Goal: Information Seeking & Learning: Get advice/opinions

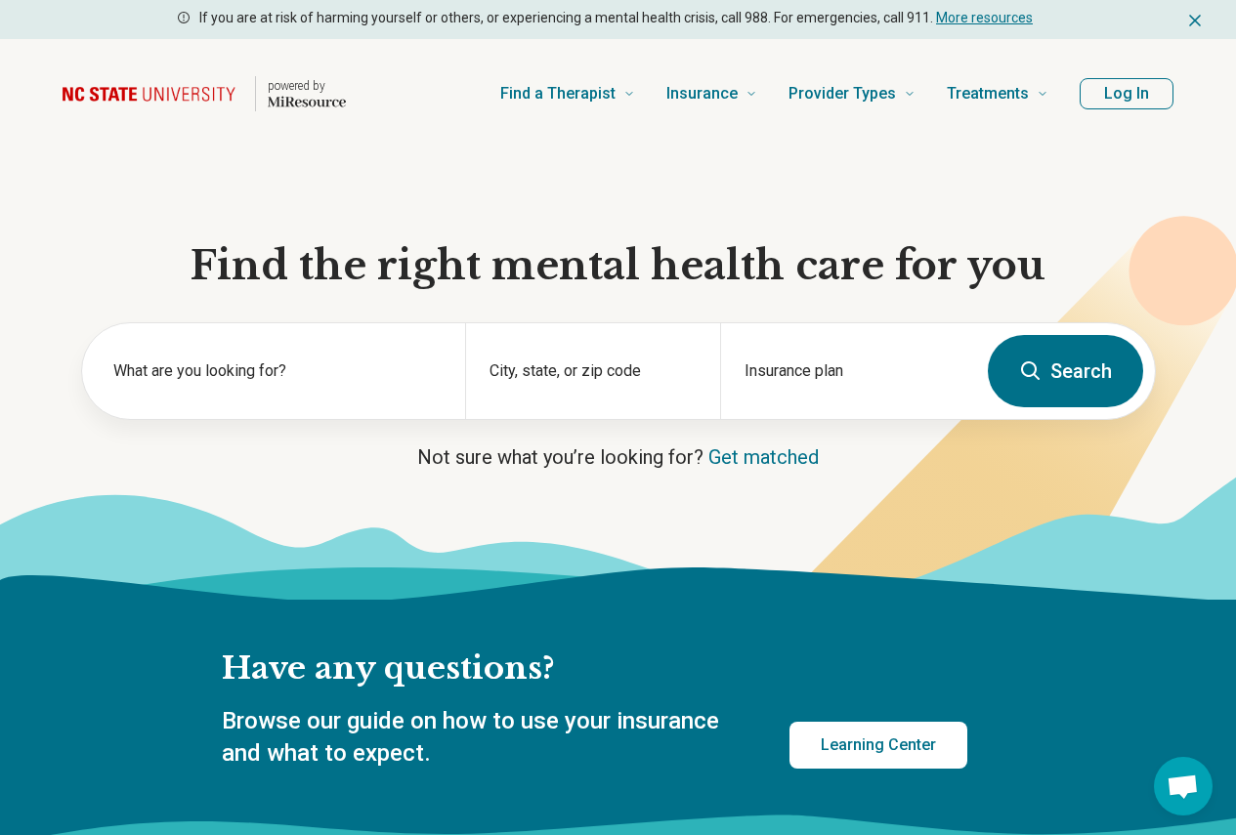
click at [1097, 94] on button "Log In" at bounding box center [1126, 93] width 94 height 31
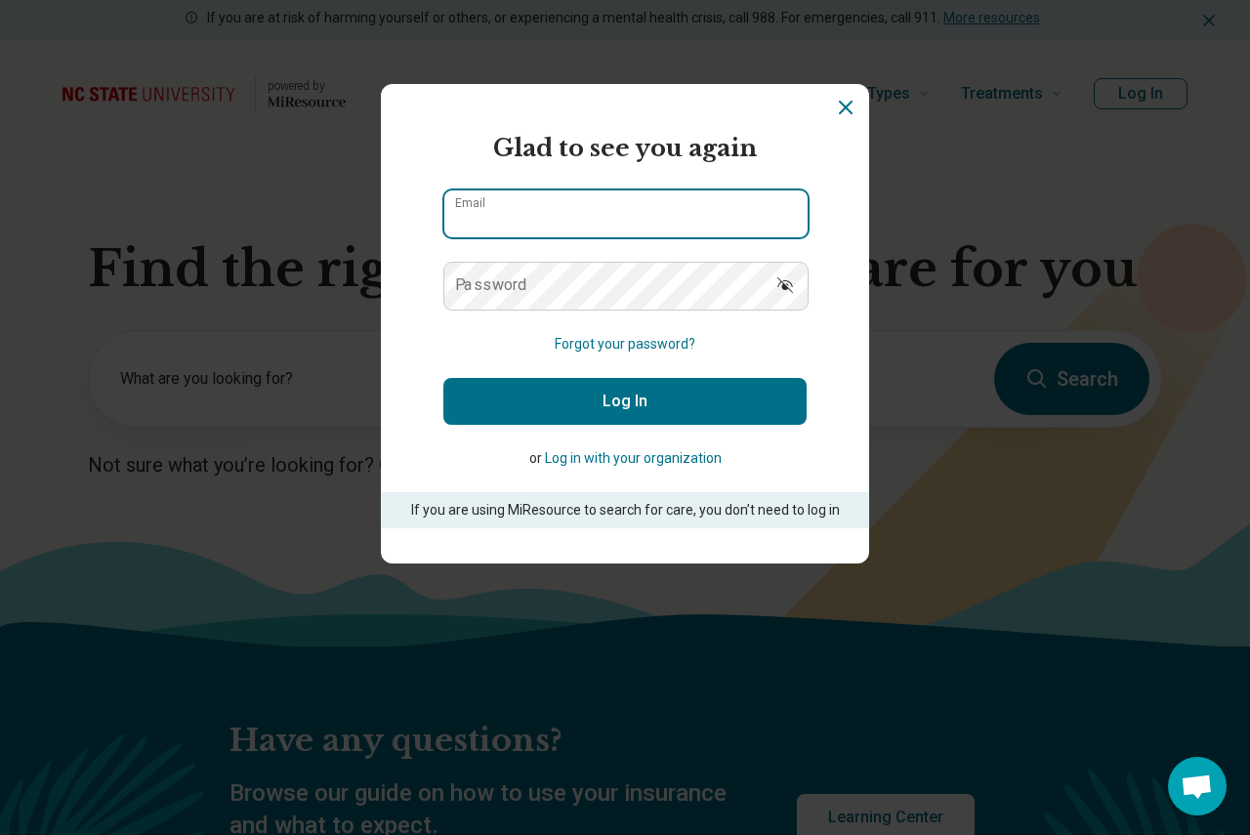
type input "**********"
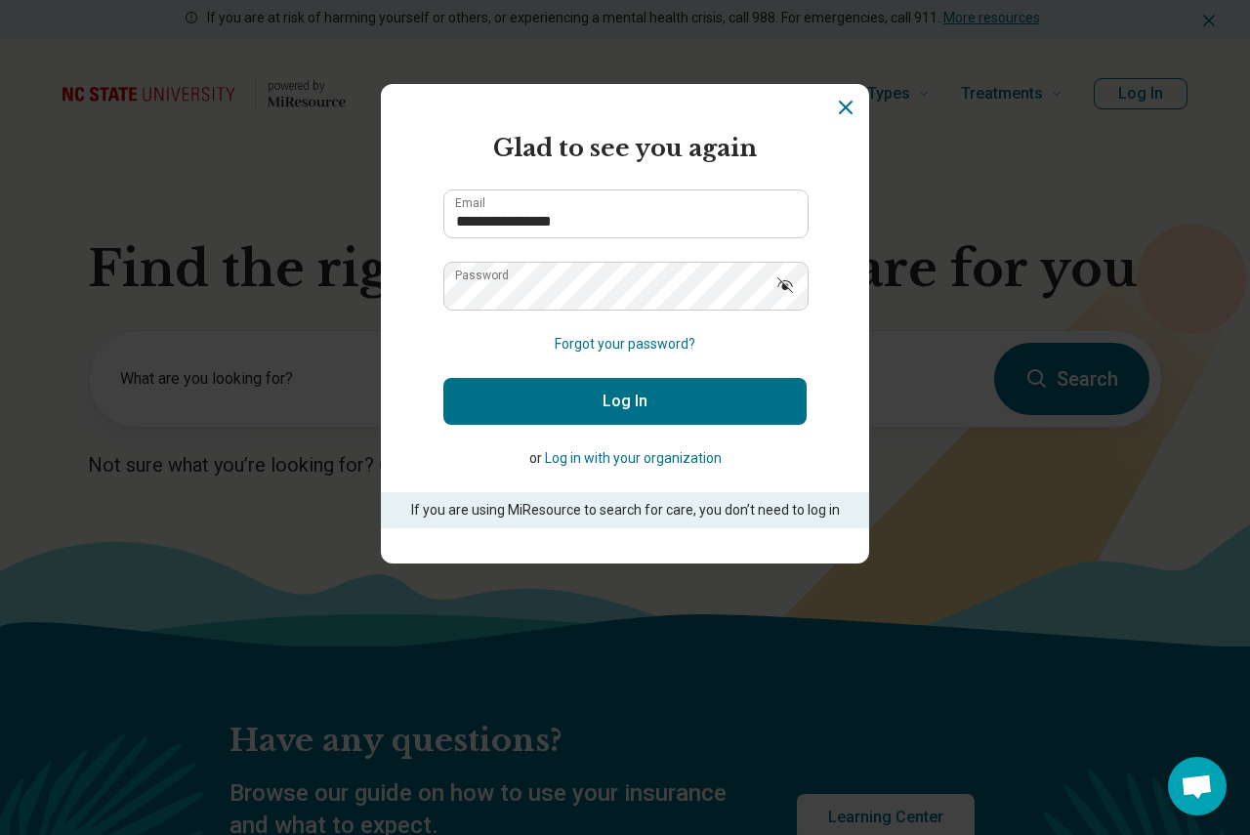
click at [710, 399] on button "Log In" at bounding box center [624, 401] width 363 height 47
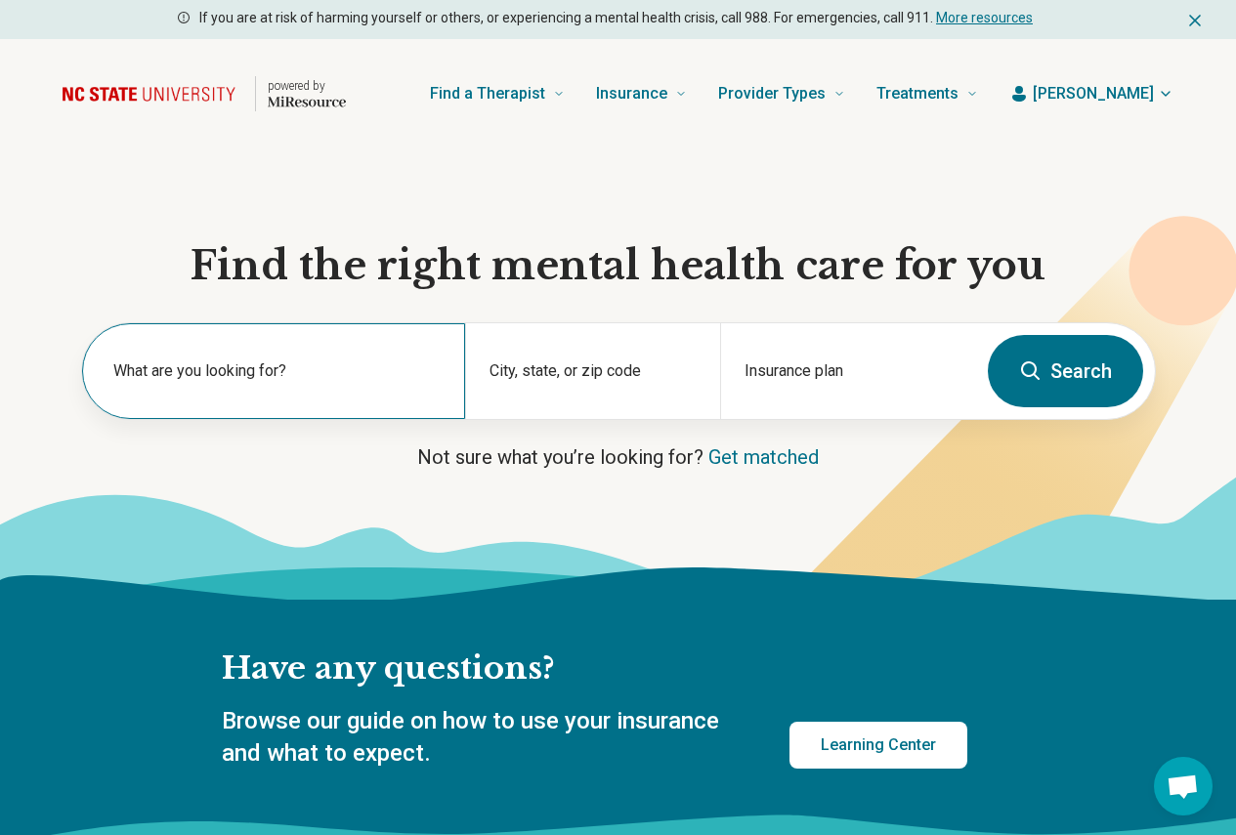
click at [292, 381] on label "What are you looking for?" at bounding box center [277, 370] width 328 height 23
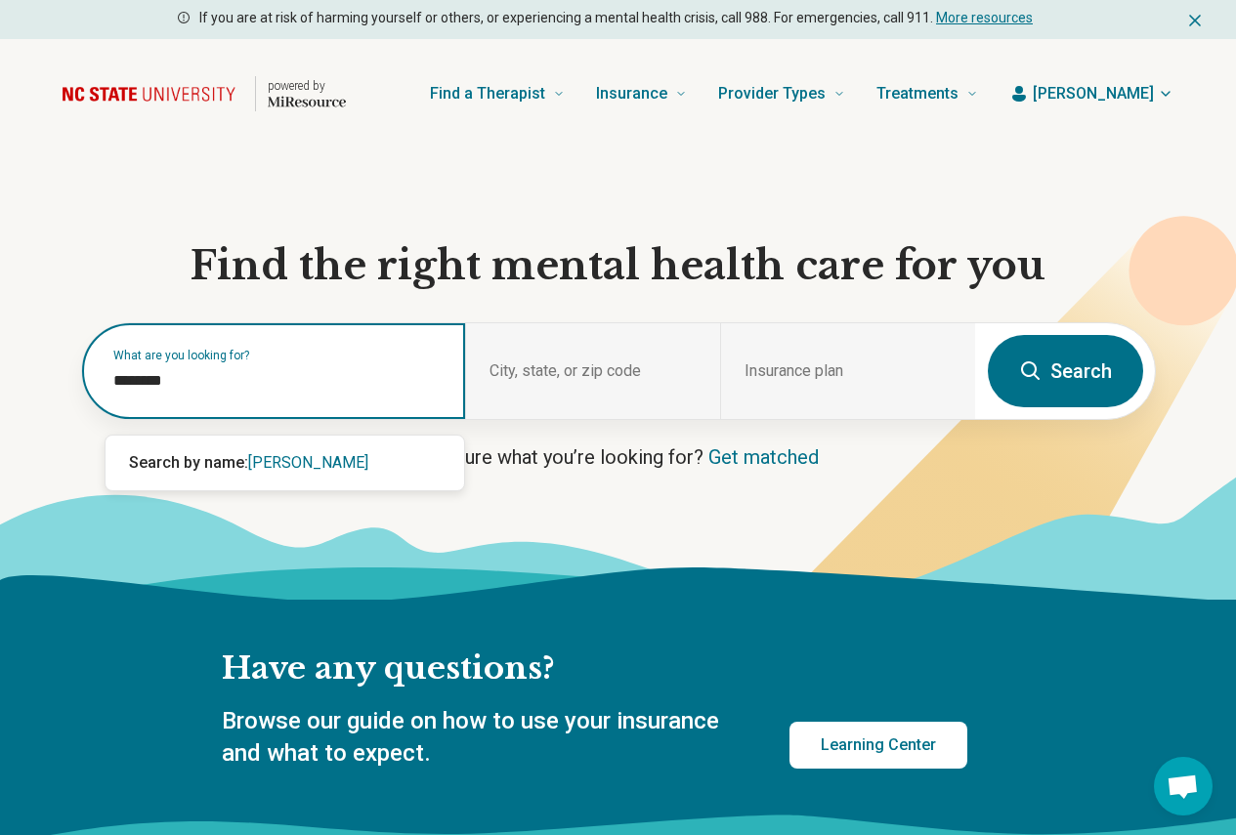
type input "*********"
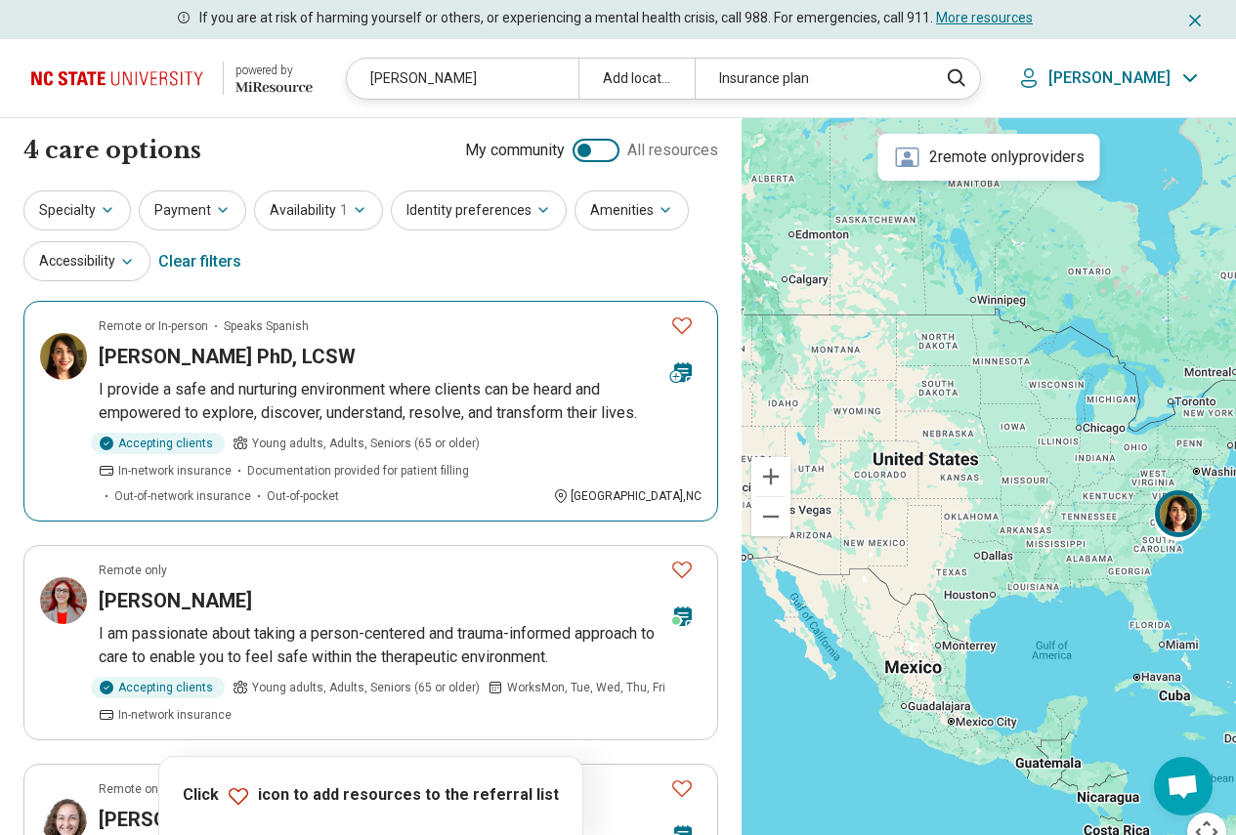
click at [58, 357] on img at bounding box center [63, 356] width 47 height 47
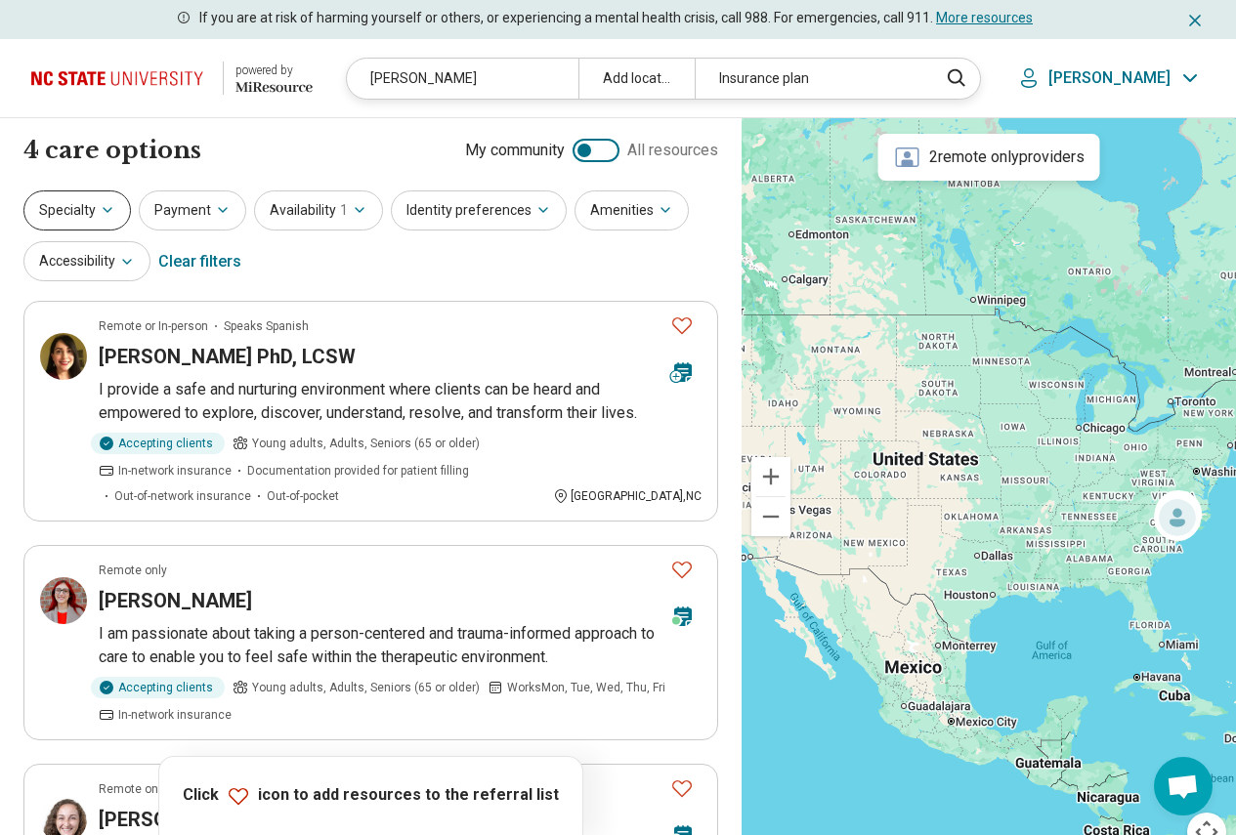
click at [88, 200] on button "Specialty" at bounding box center [76, 210] width 107 height 40
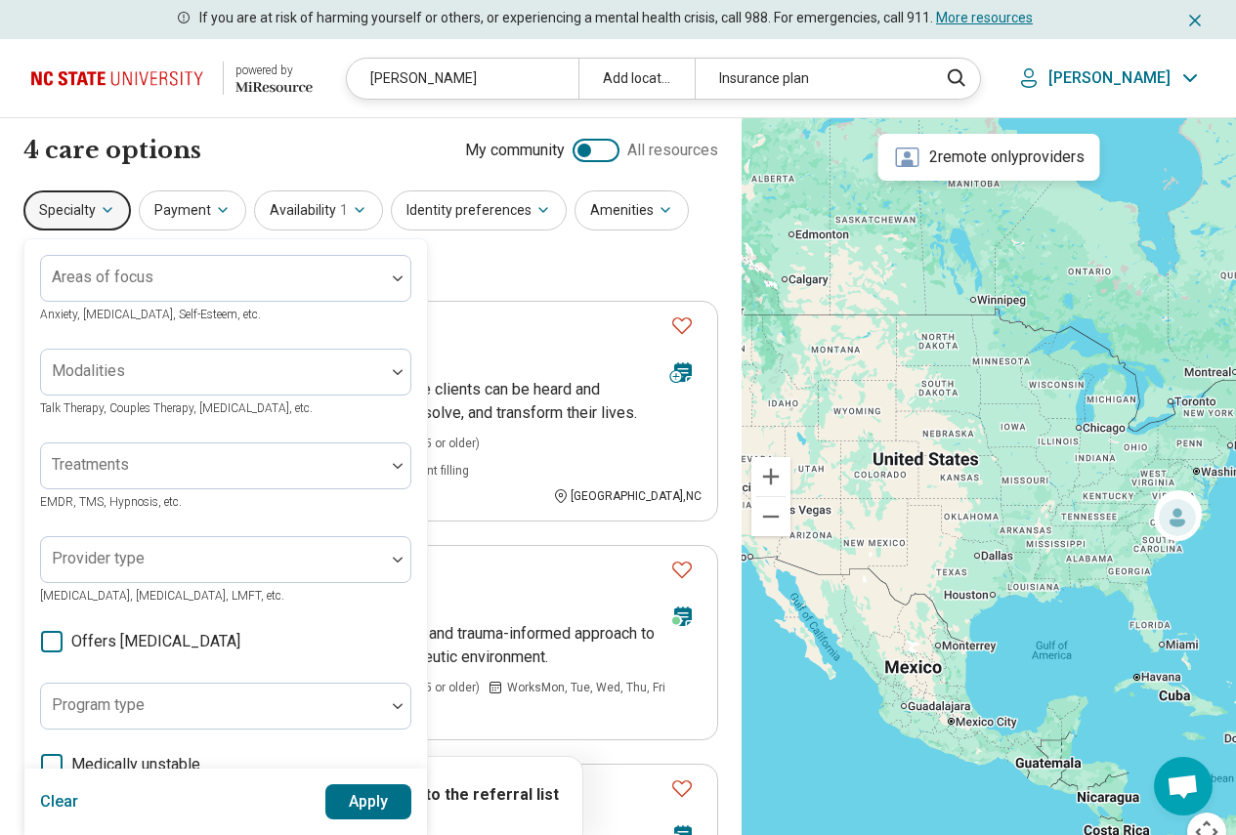
click at [118, 72] on img at bounding box center [121, 78] width 180 height 47
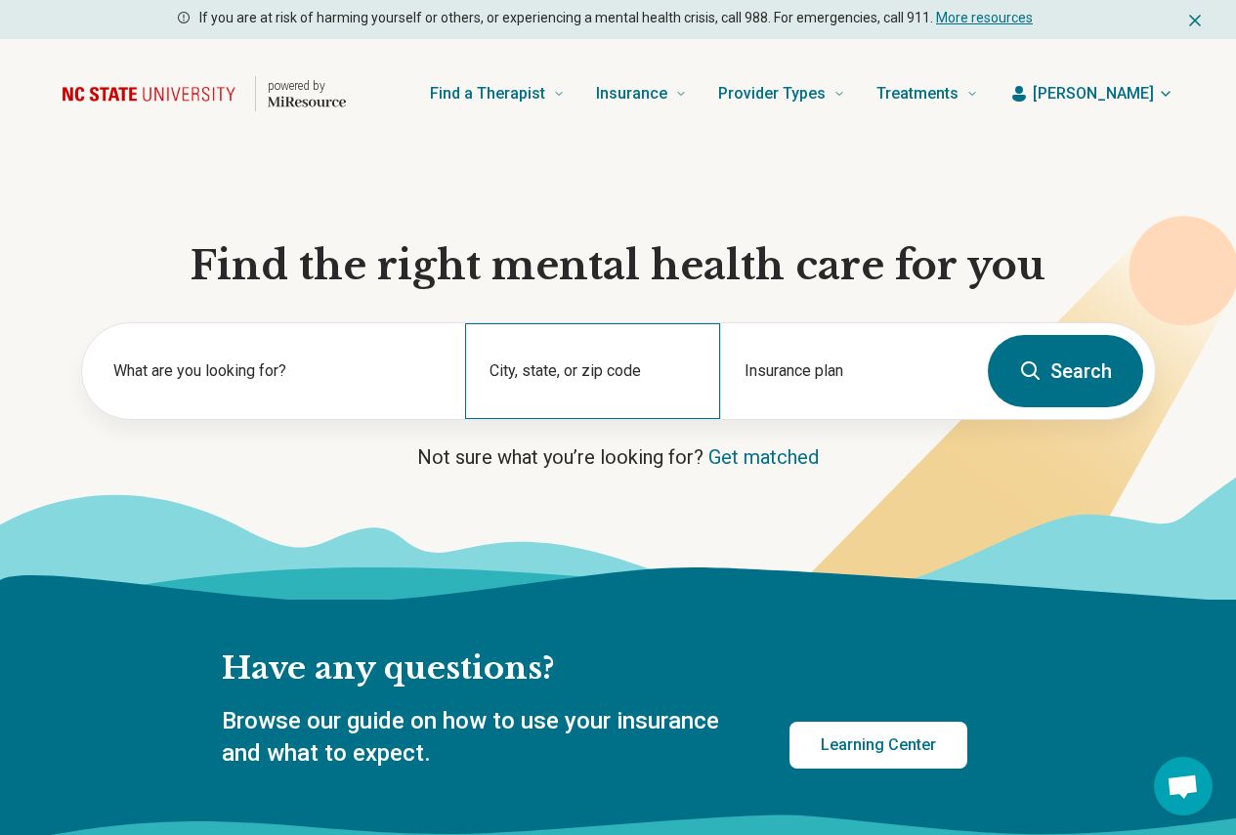
click at [533, 373] on div "City, state, or zip code" at bounding box center [592, 371] width 255 height 96
type input "*******"
click at [988, 335] on button "Search" at bounding box center [1065, 371] width 155 height 72
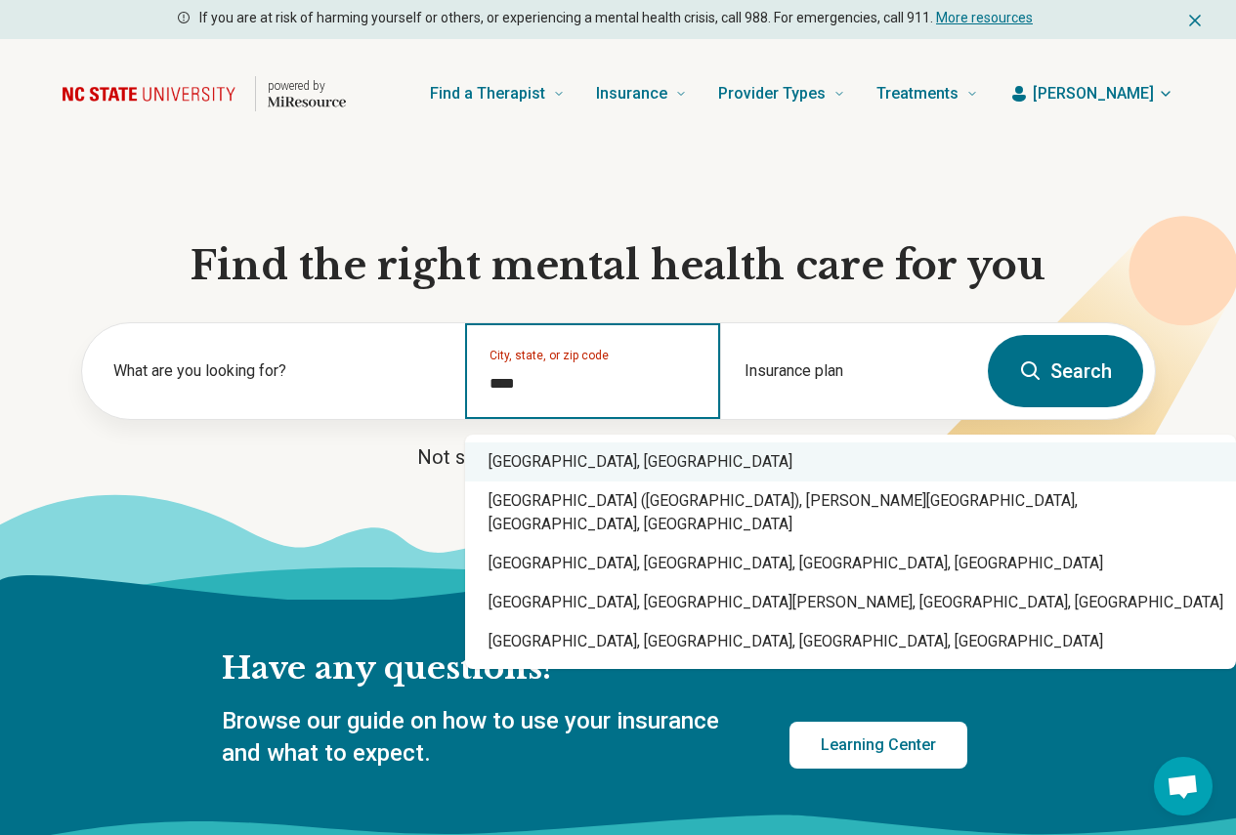
click at [536, 455] on div "Raleigh, NC" at bounding box center [850, 462] width 771 height 39
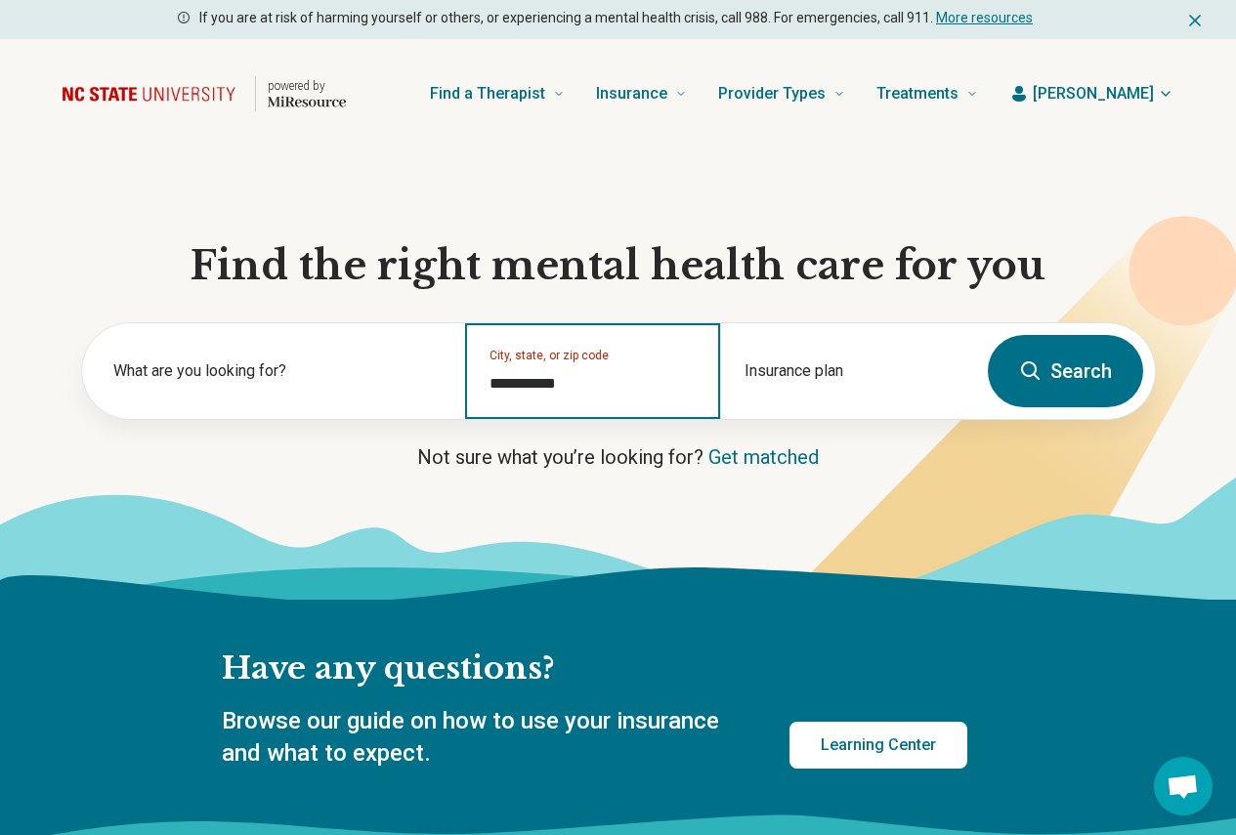
type input "**********"
click at [1061, 382] on button "Search" at bounding box center [1065, 371] width 155 height 72
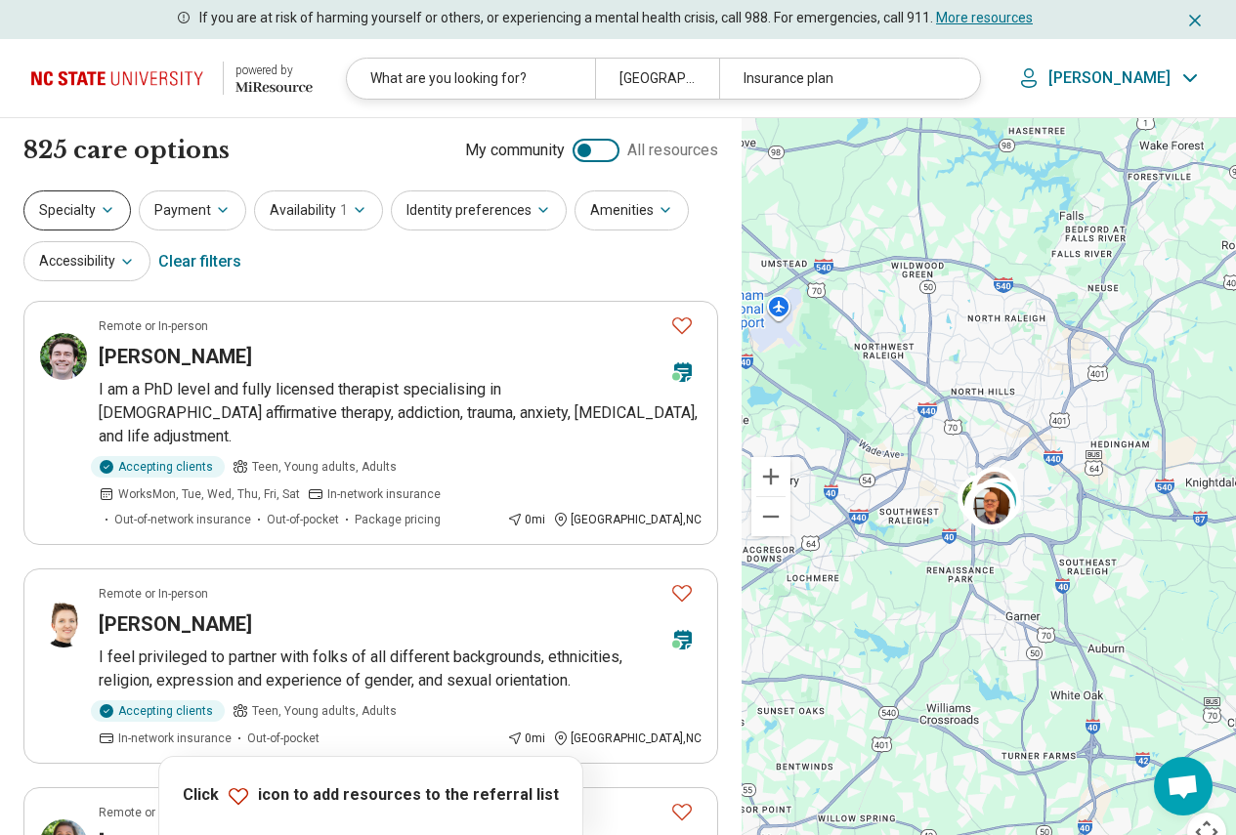
click at [75, 202] on button "Specialty" at bounding box center [76, 210] width 107 height 40
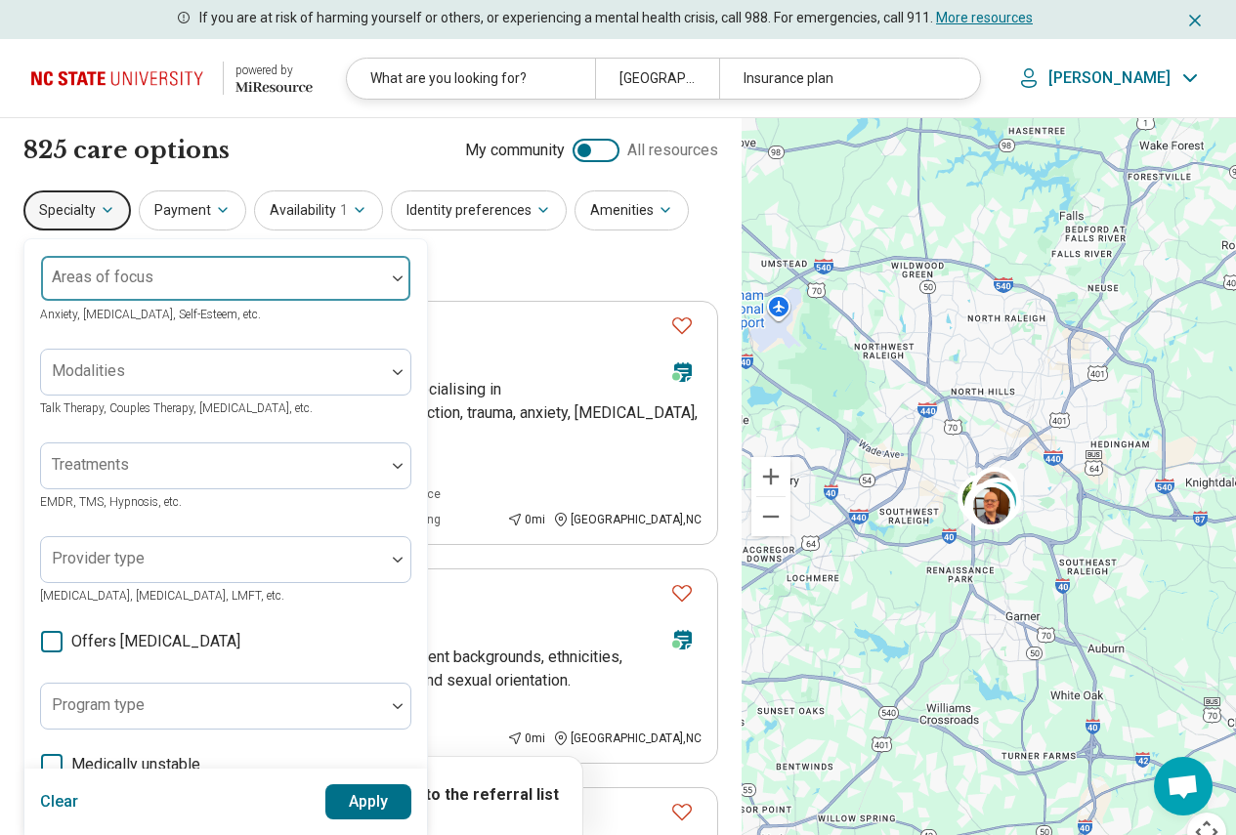
click at [179, 296] on div at bounding box center [213, 286] width 328 height 27
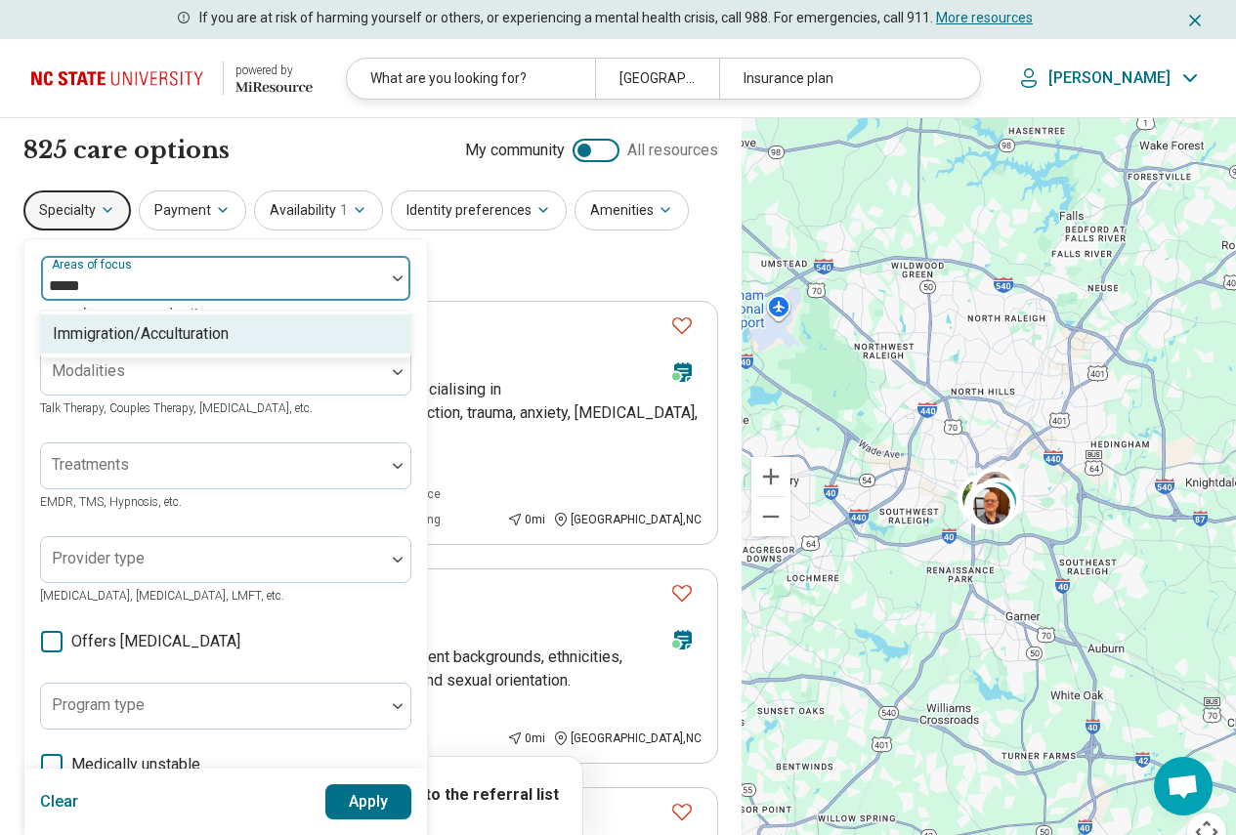
type input "******"
click at [176, 341] on div "Immigration/Acculturation" at bounding box center [141, 333] width 176 height 23
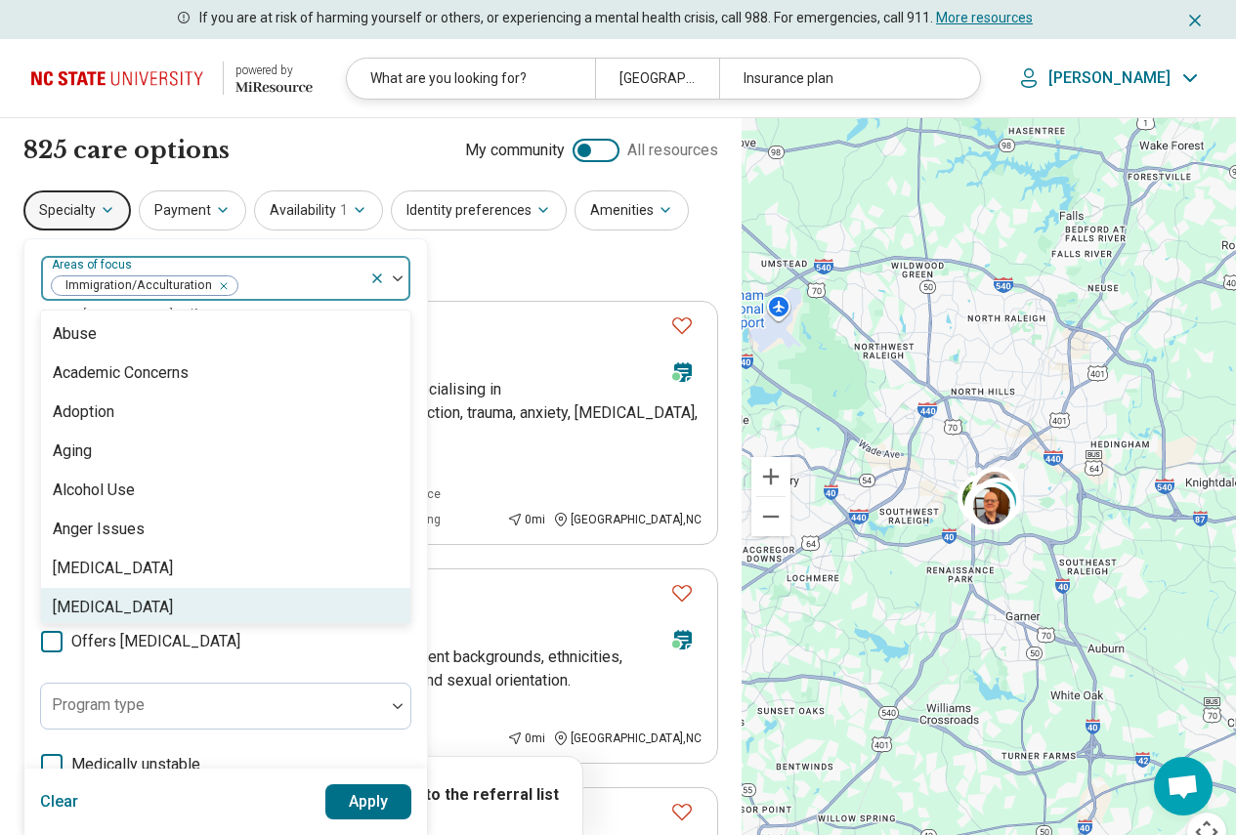
click at [368, 802] on button "Apply" at bounding box center [368, 801] width 87 height 35
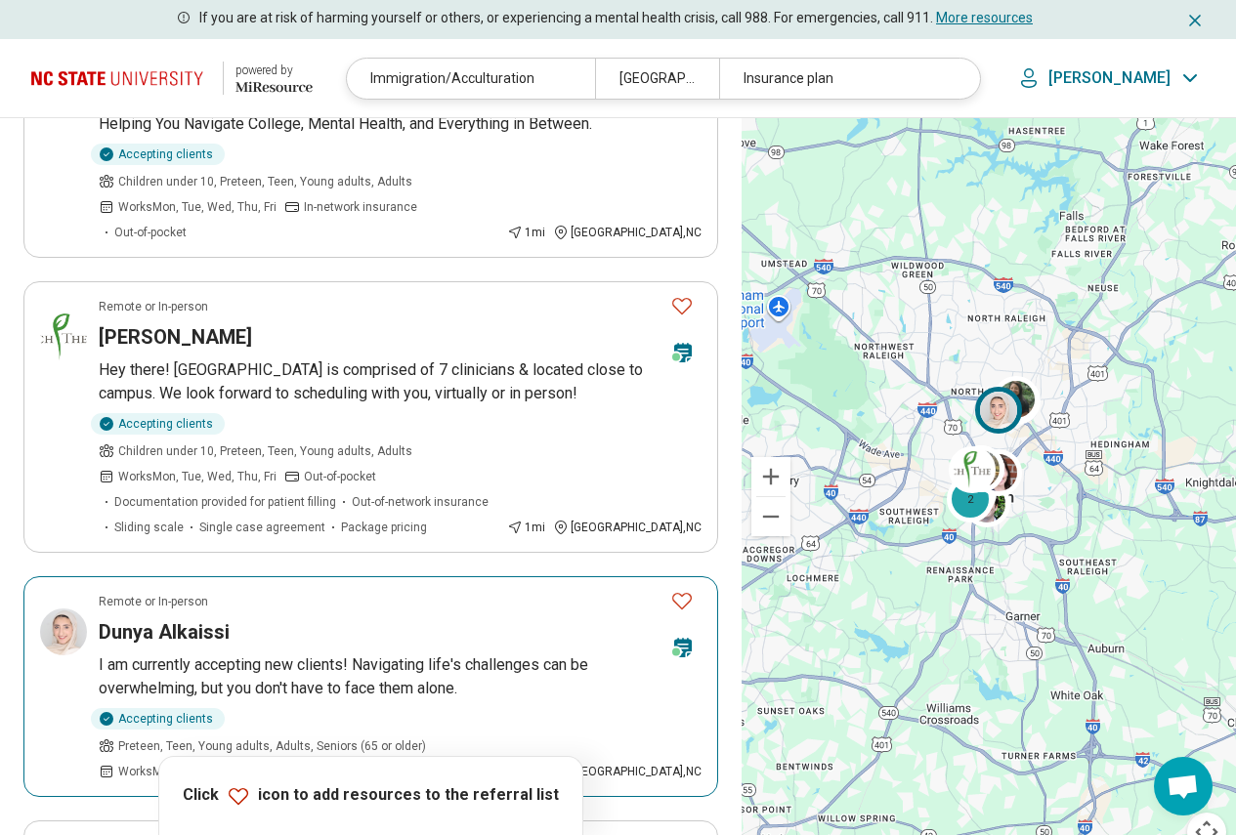
scroll to position [1661, 0]
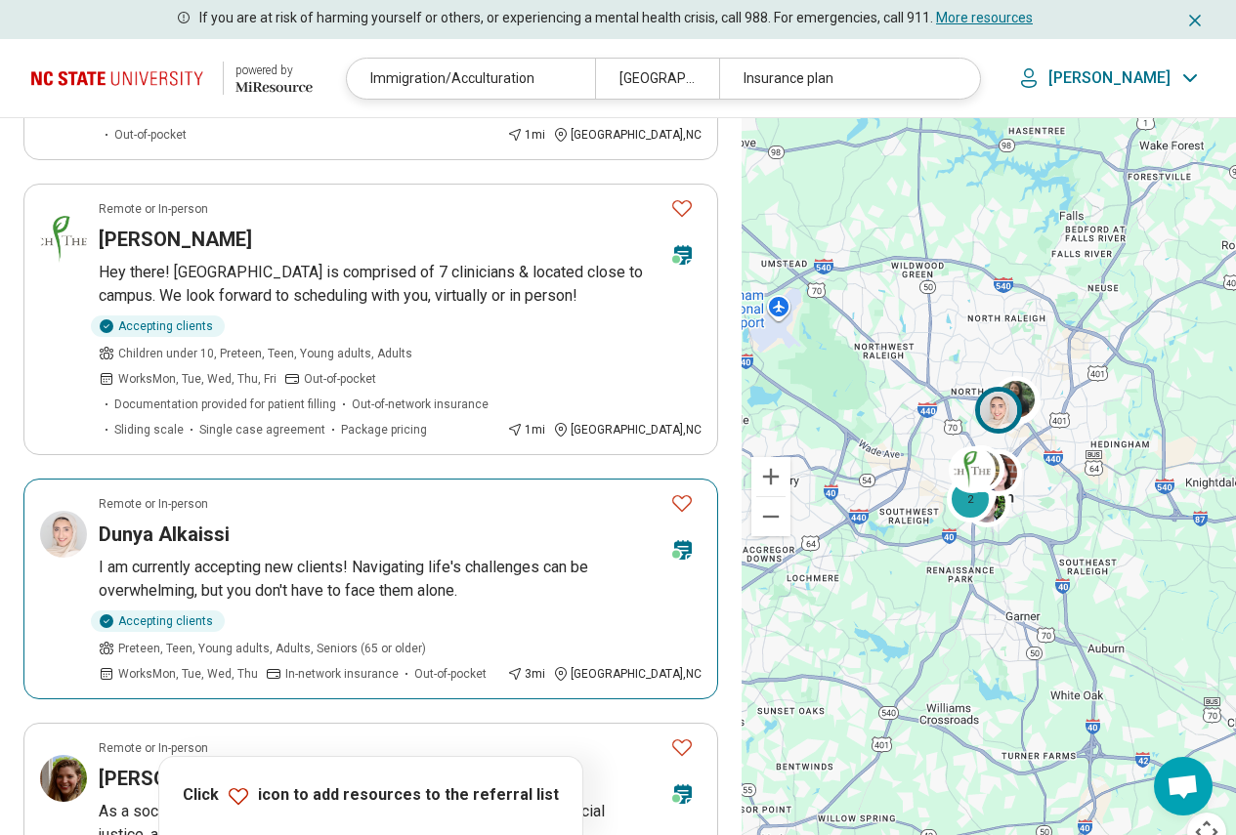
click at [245, 479] on article "Remote or In-person Dunya Alkaissi I am currently accepting new clients! Naviga…" at bounding box center [370, 589] width 695 height 221
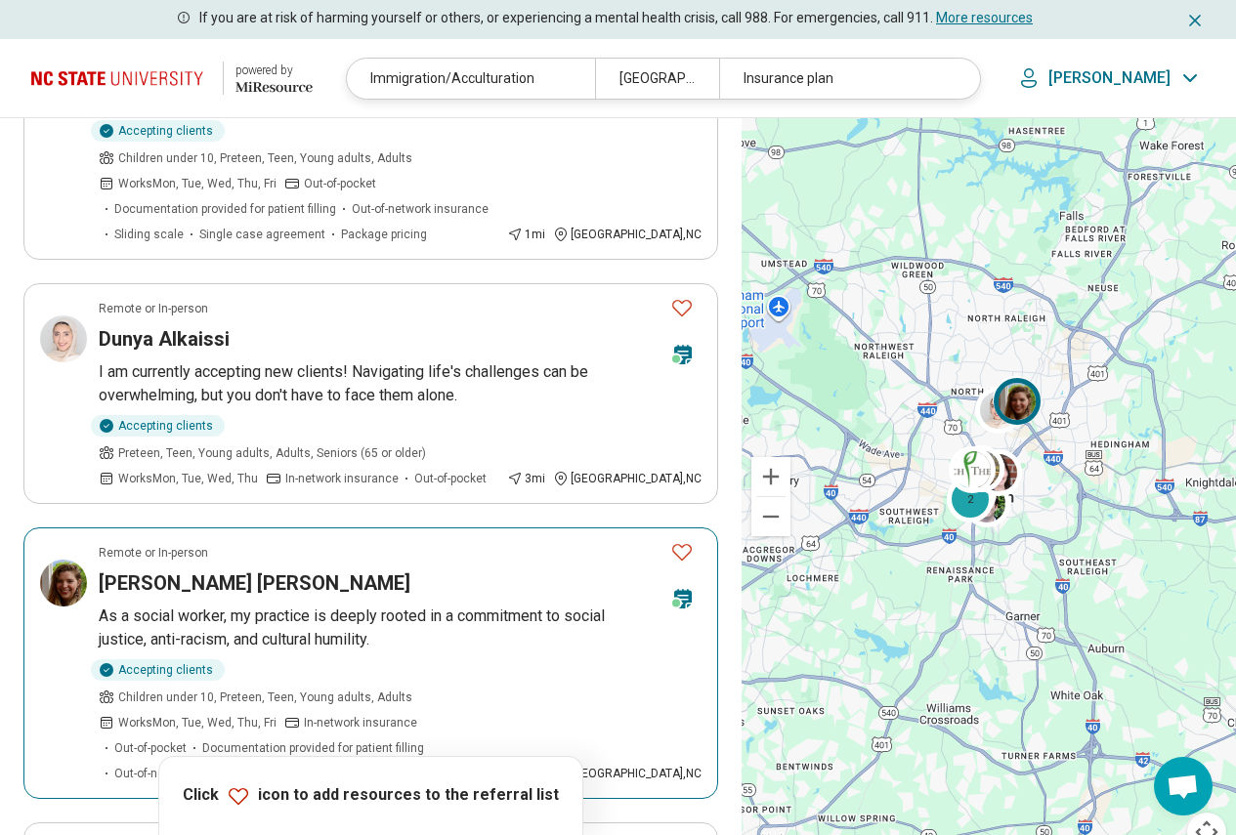
scroll to position [2051, 0]
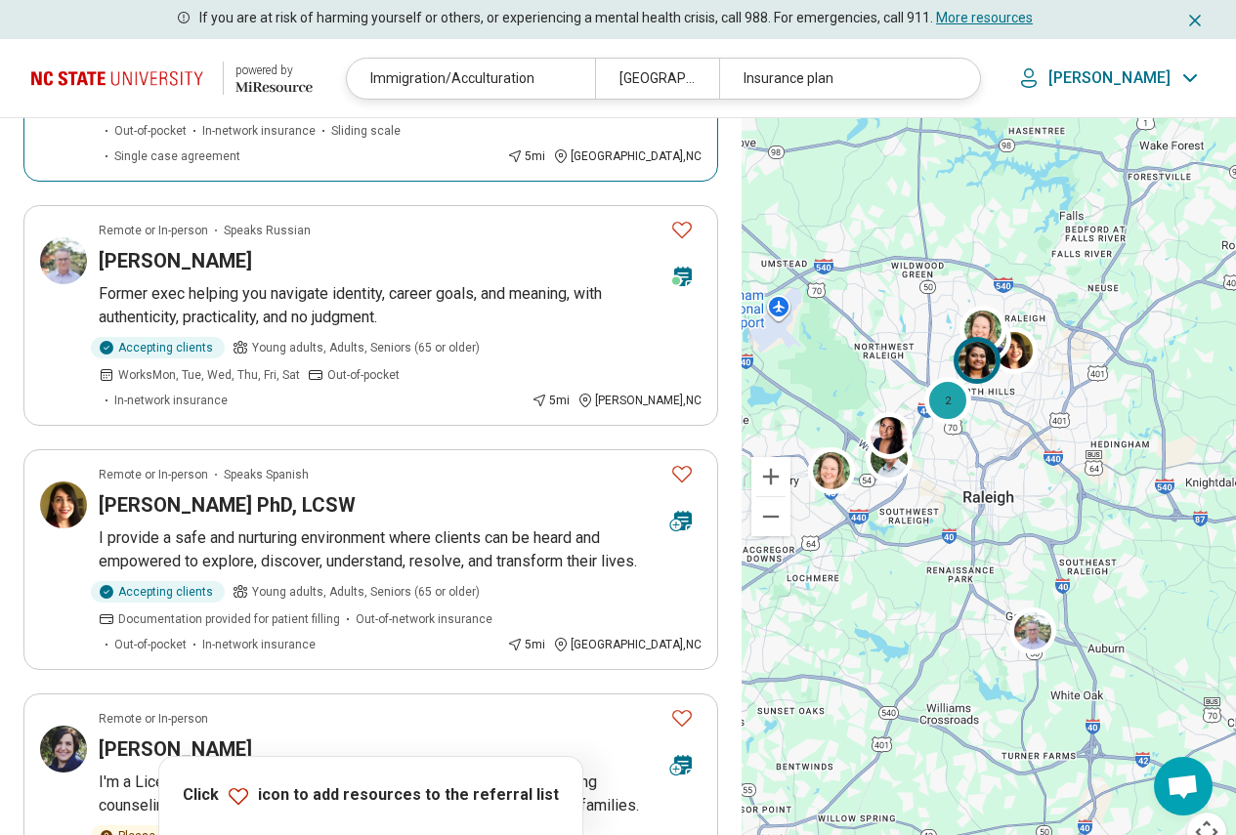
scroll to position [1661, 0]
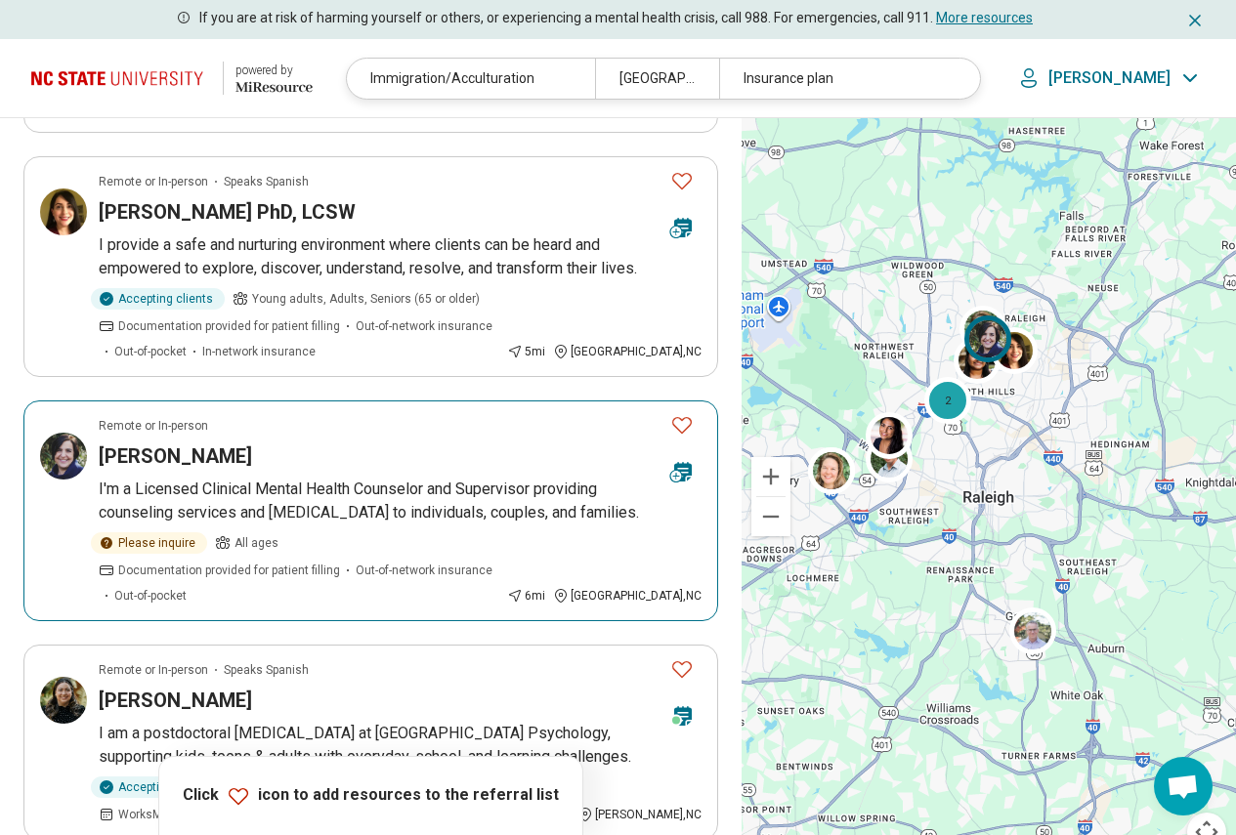
click at [208, 478] on p "I'm a Licensed Clinical Mental Health Counselor and Supervisor providing counse…" at bounding box center [400, 501] width 603 height 47
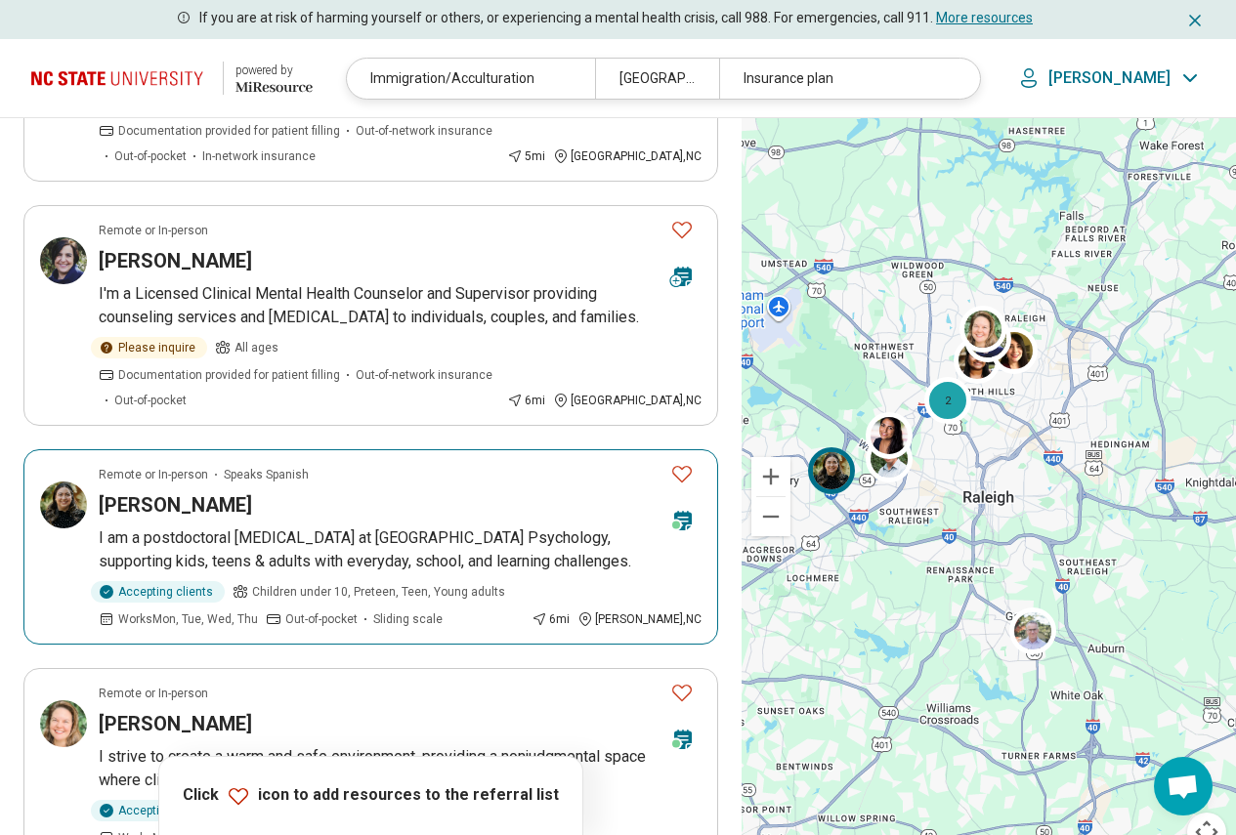
click at [269, 449] on article "Remote or In-person Speaks Spanish Rosario Castillo I am a postdoctoral psychol…" at bounding box center [370, 546] width 695 height 195
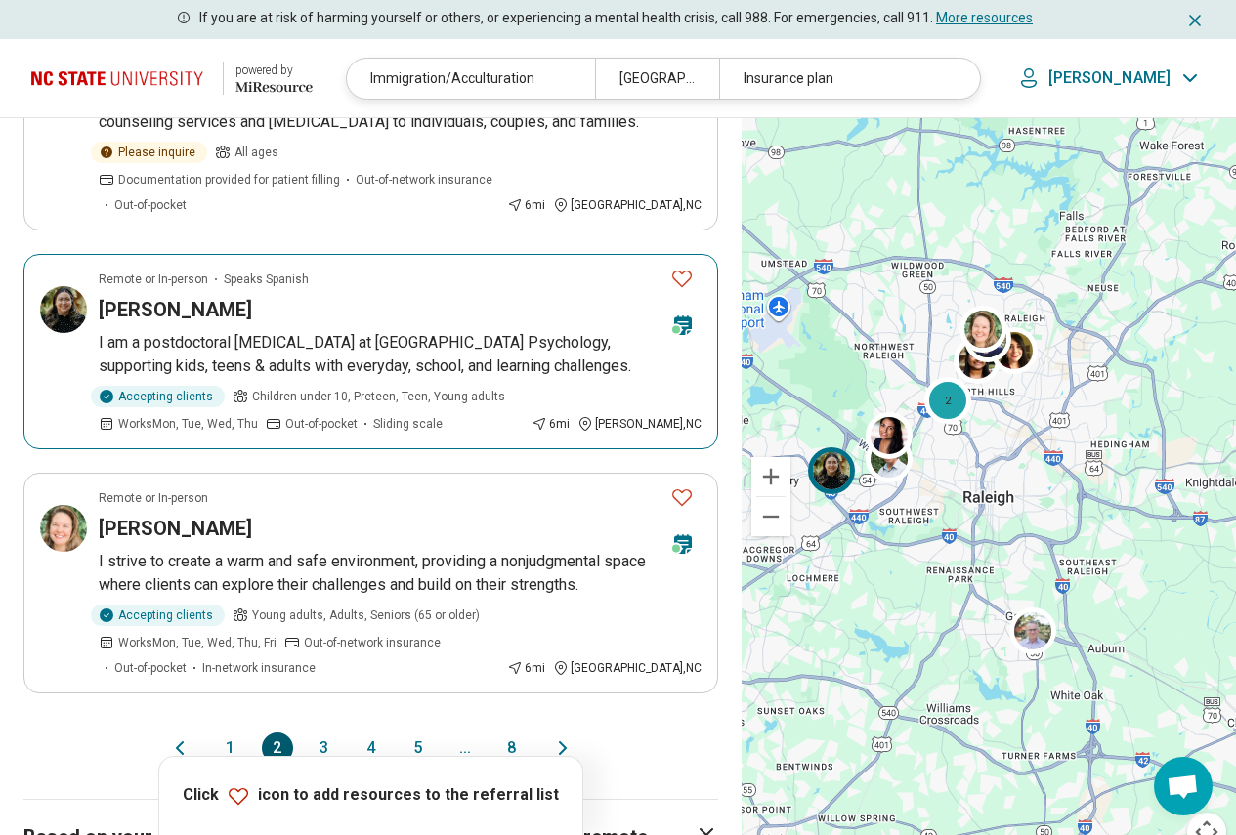
scroll to position [2149, 0]
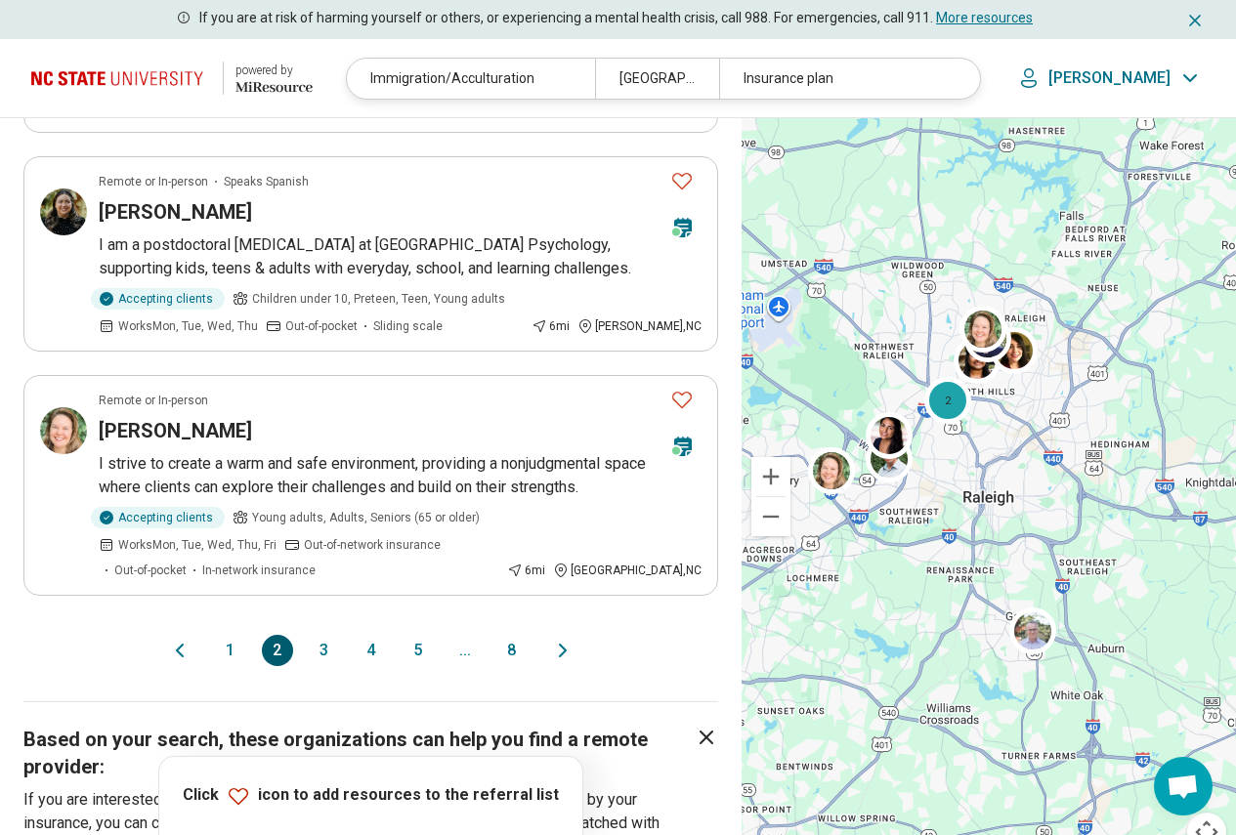
click at [323, 635] on button "3" at bounding box center [324, 650] width 31 height 31
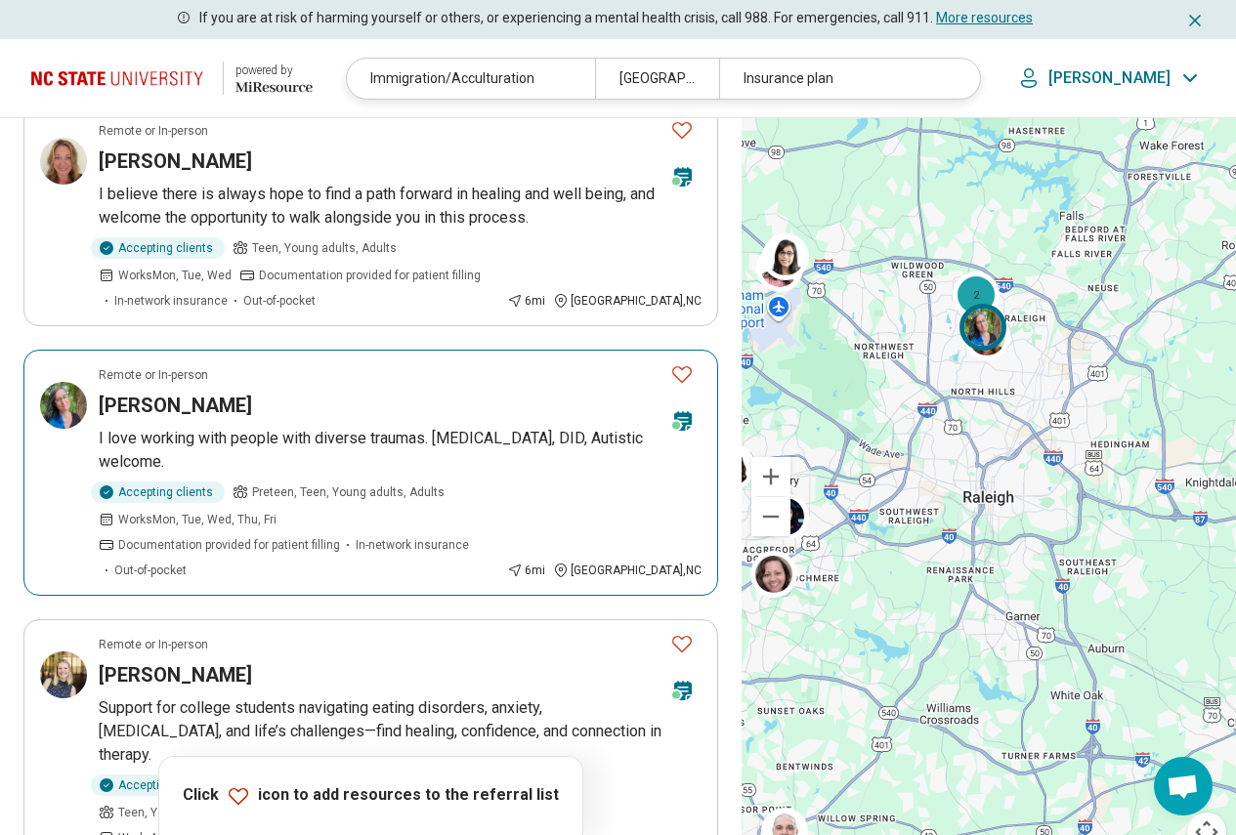
scroll to position [488, 0]
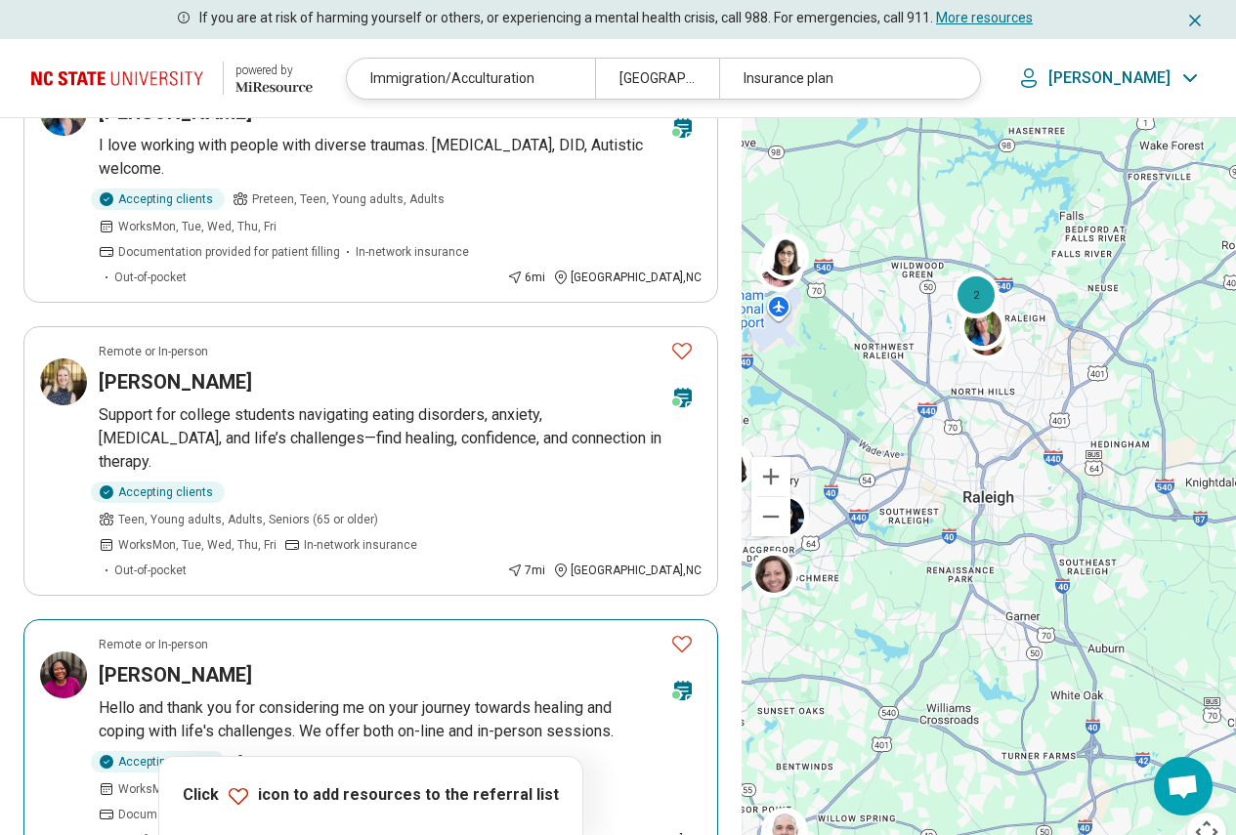
click at [330, 696] on p "Hello and thank you for considering me on your journey towards healing and copi…" at bounding box center [400, 719] width 603 height 47
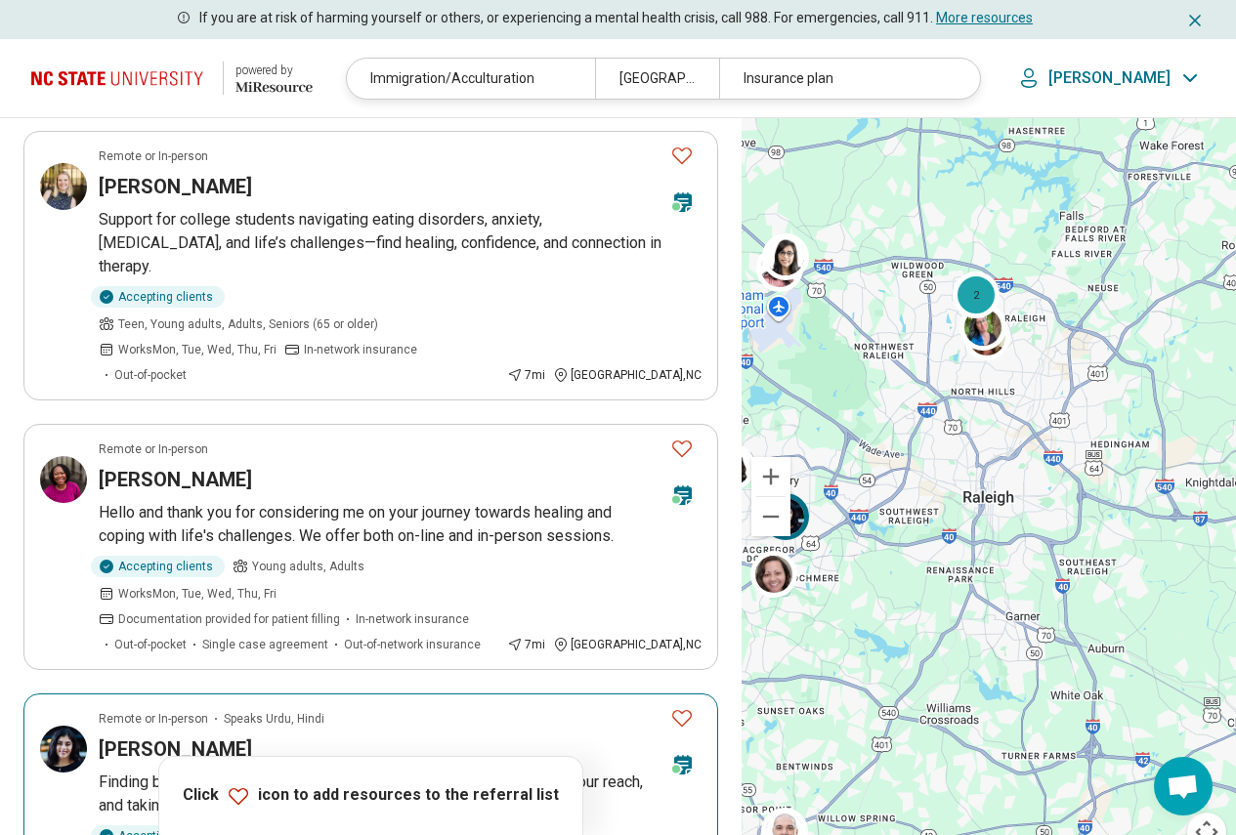
scroll to position [977, 0]
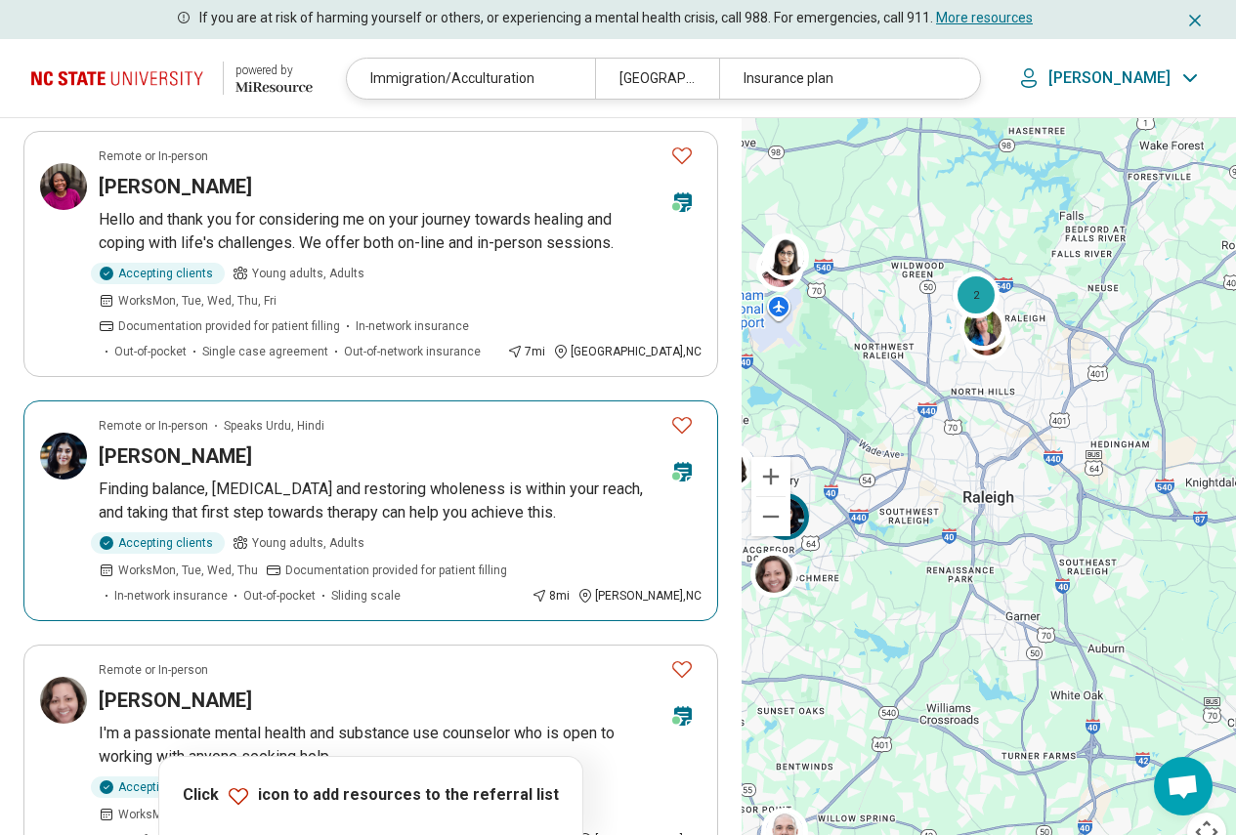
click at [50, 433] on img at bounding box center [63, 456] width 47 height 47
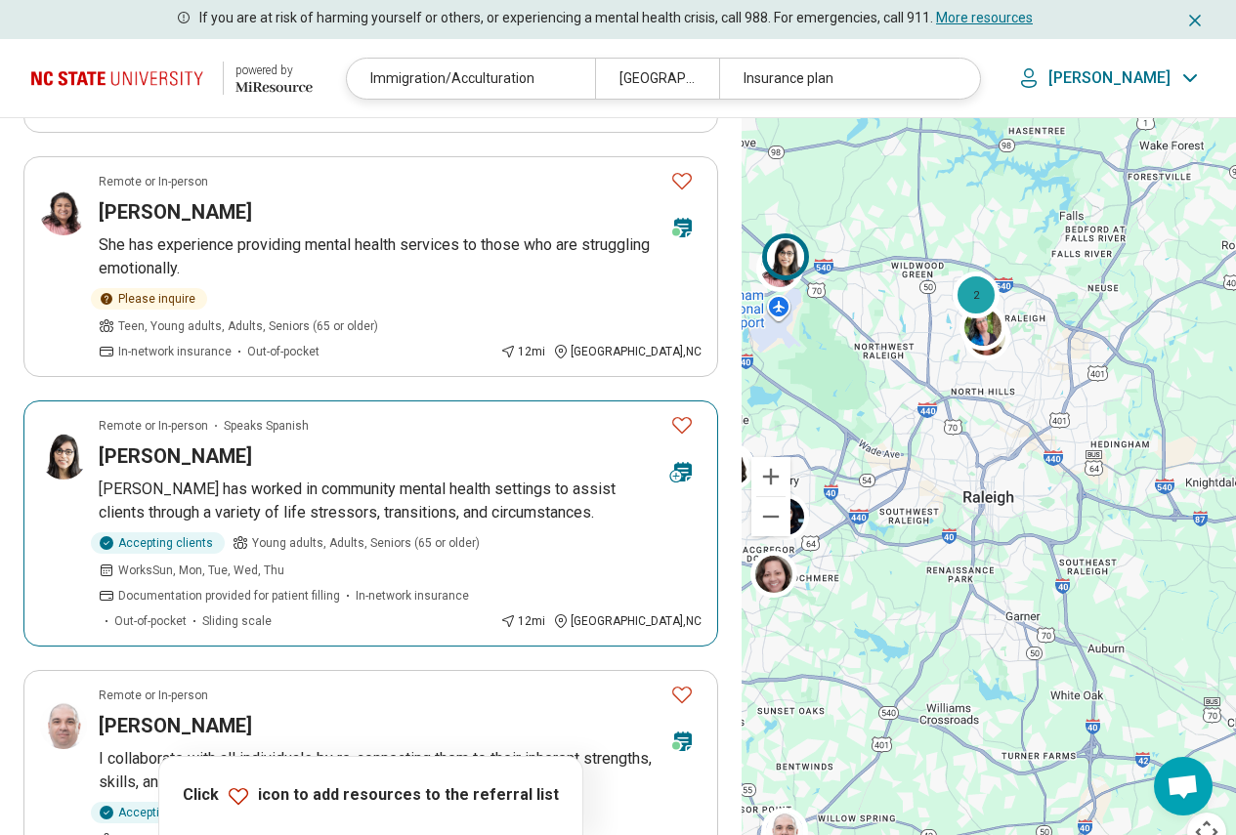
scroll to position [2149, 0]
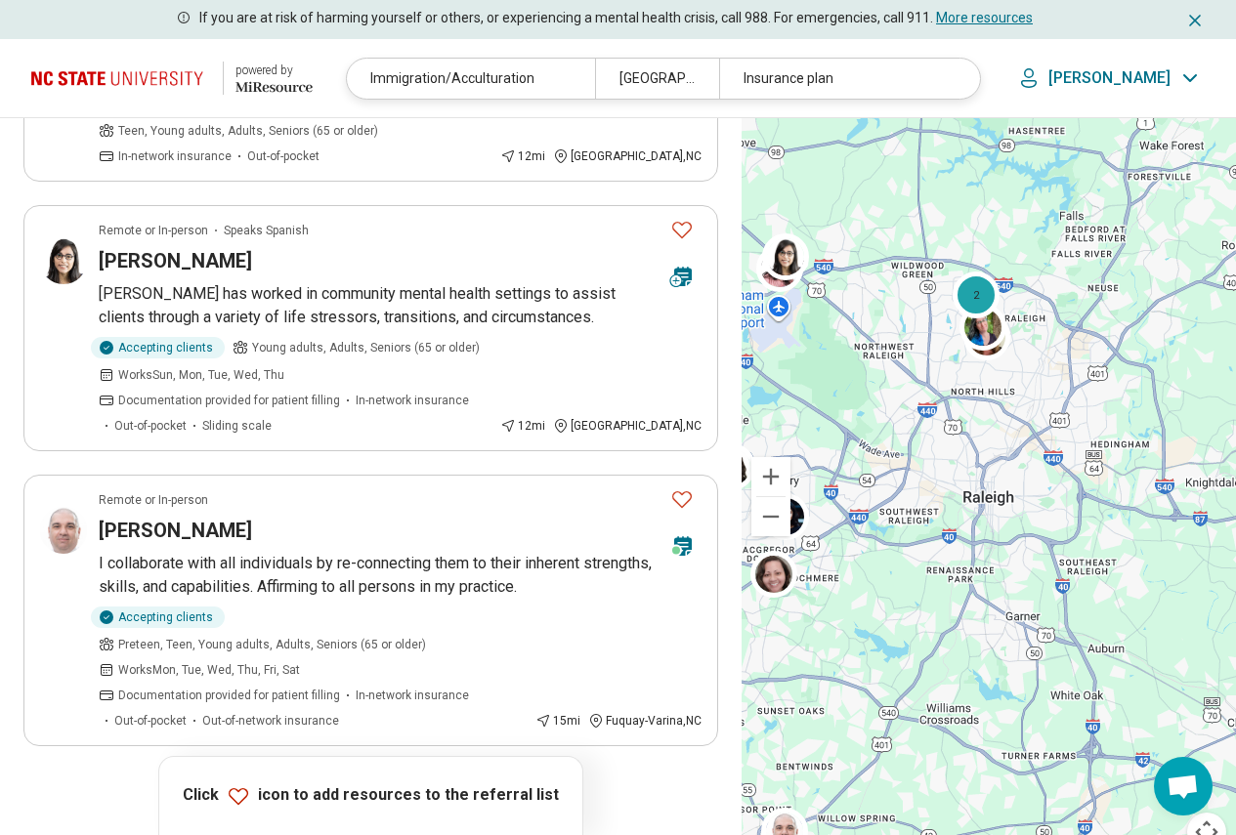
click at [371, 785] on button "4" at bounding box center [371, 800] width 31 height 31
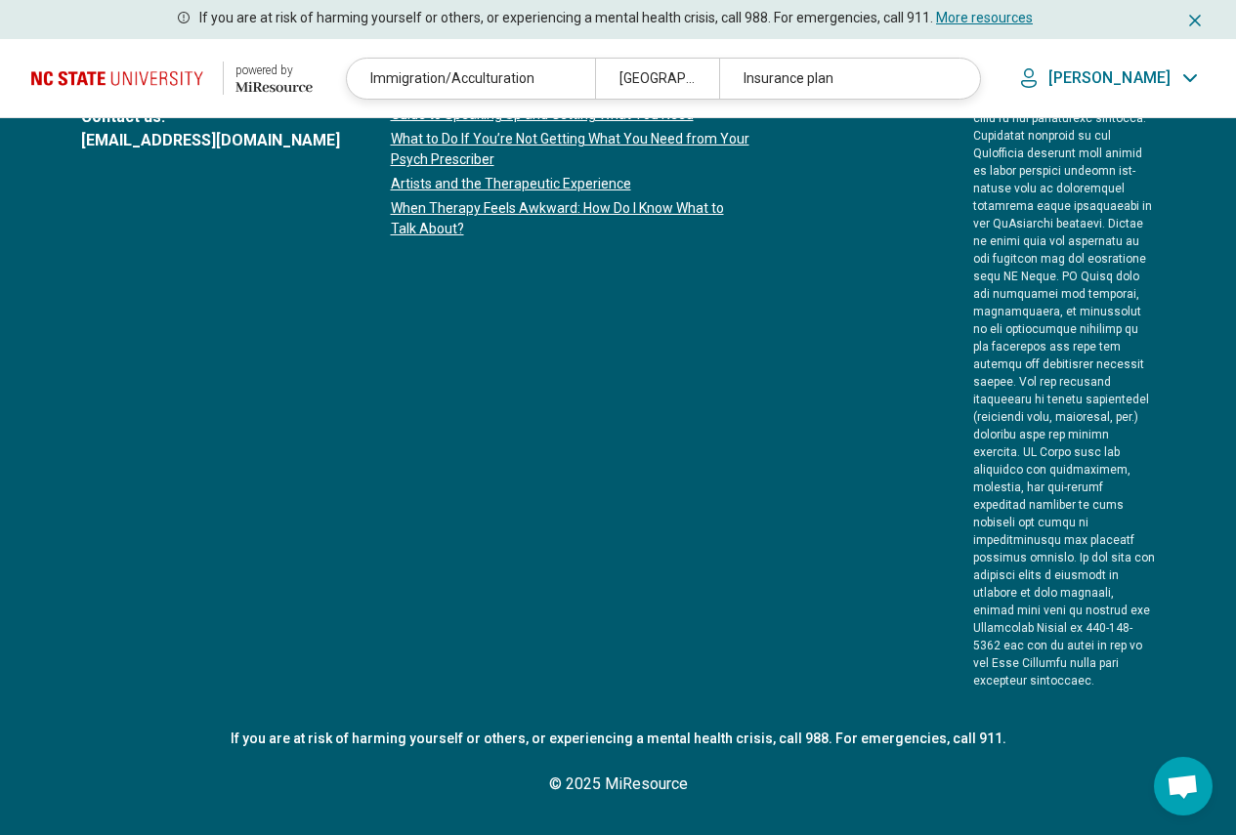
scroll to position [0, 0]
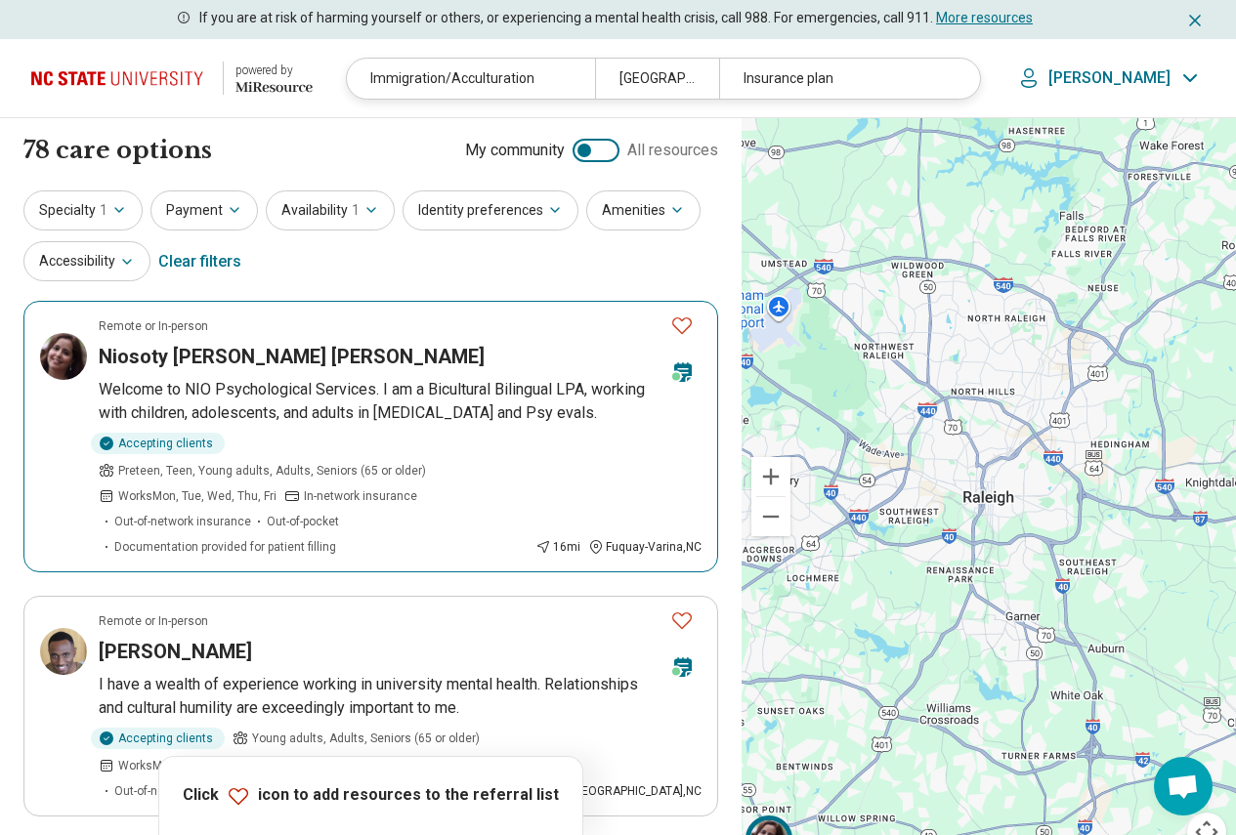
click at [305, 412] on p "Welcome to NIO Psychological Services. I am a Bicultural Bilingual LPA, working…" at bounding box center [400, 401] width 603 height 47
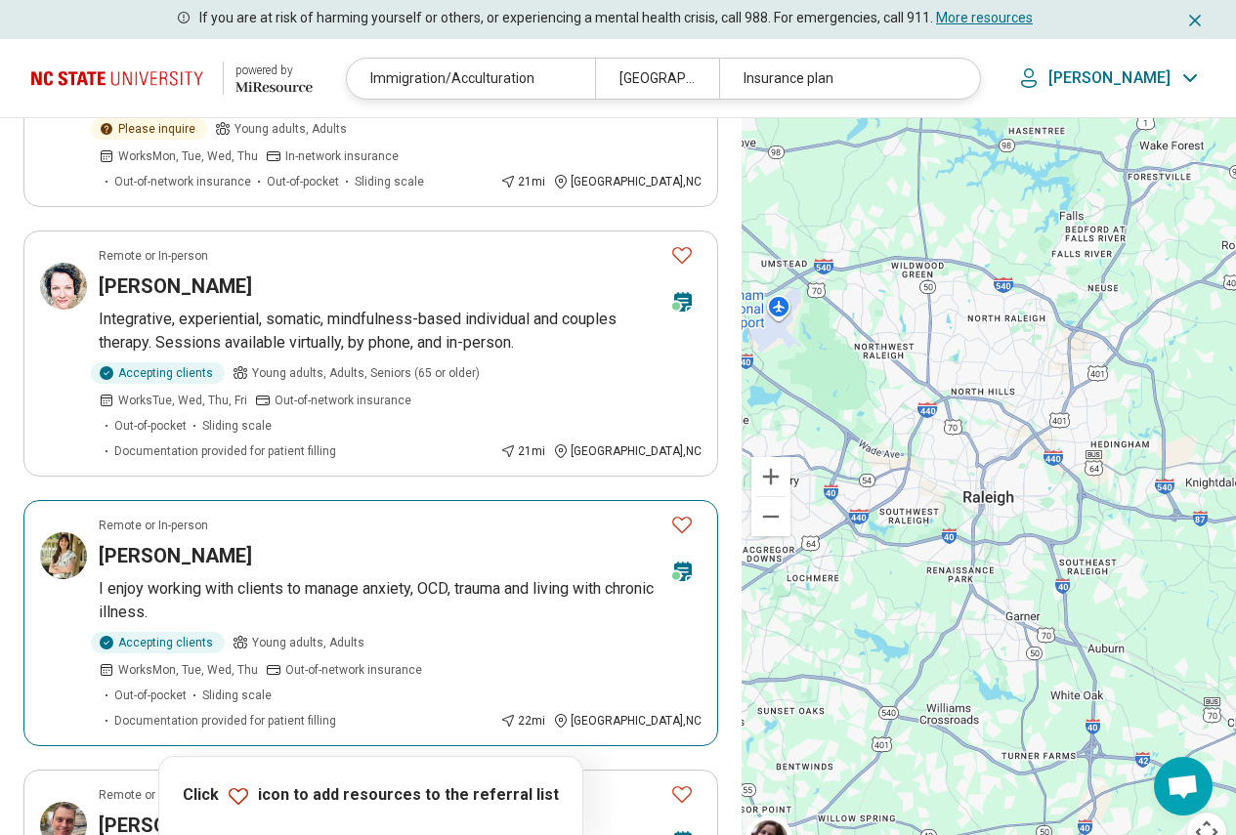
scroll to position [1465, 0]
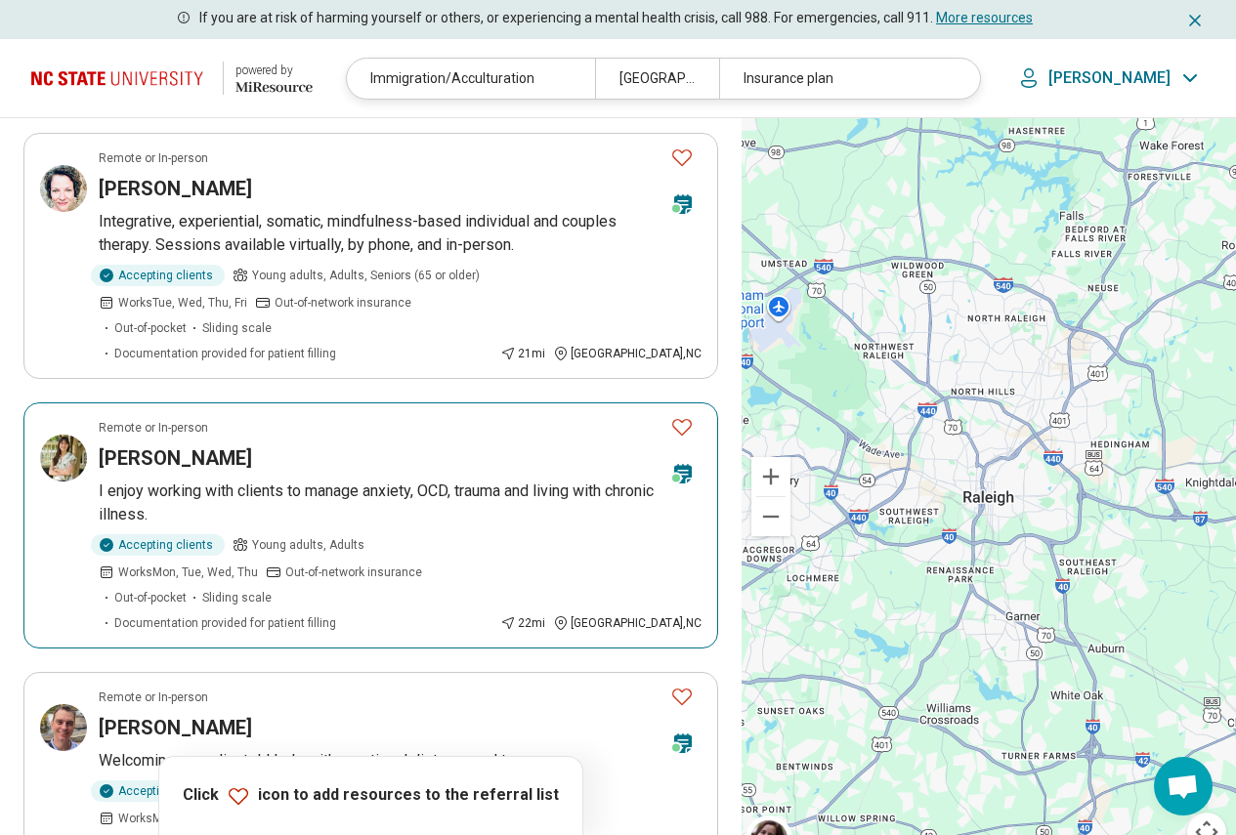
click at [315, 480] on p "I enjoy working with clients to manage anxiety, OCD, trauma and living with chr…" at bounding box center [400, 503] width 603 height 47
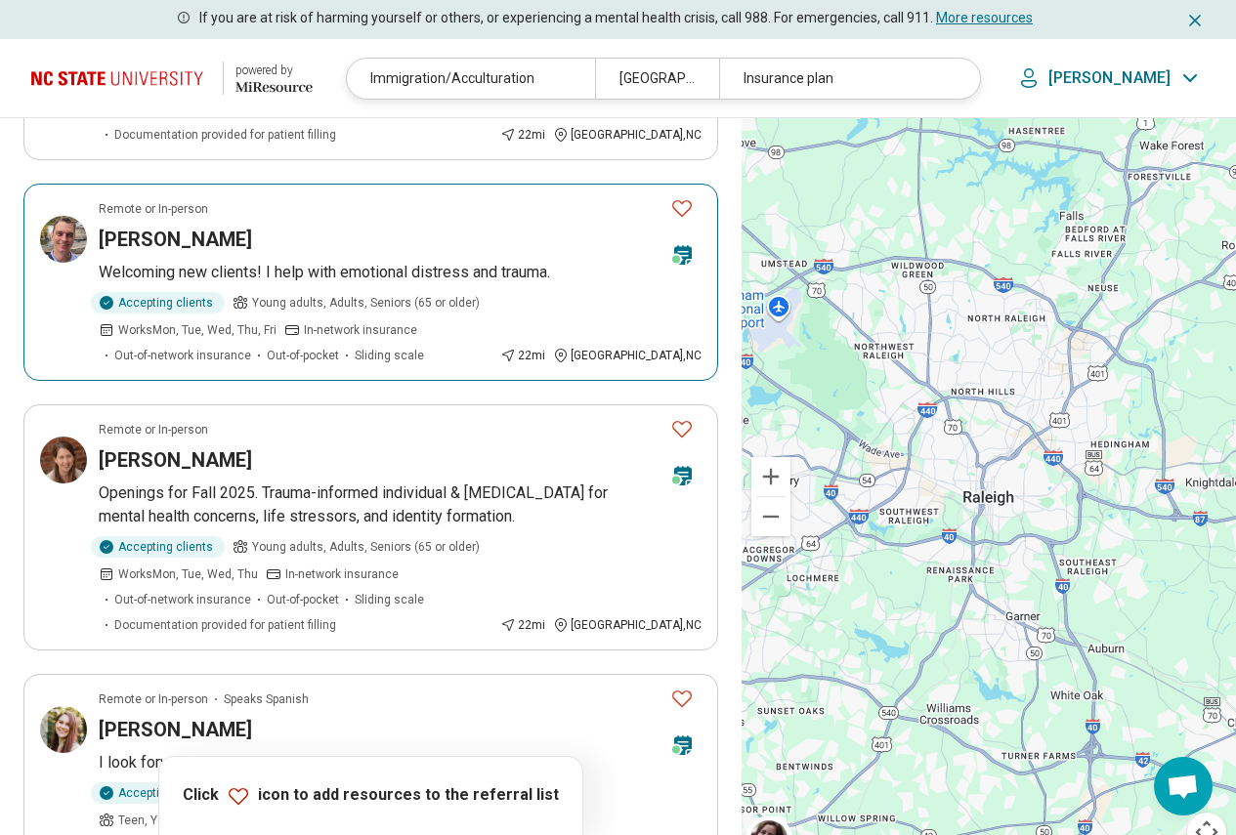
scroll to position [1758, 0]
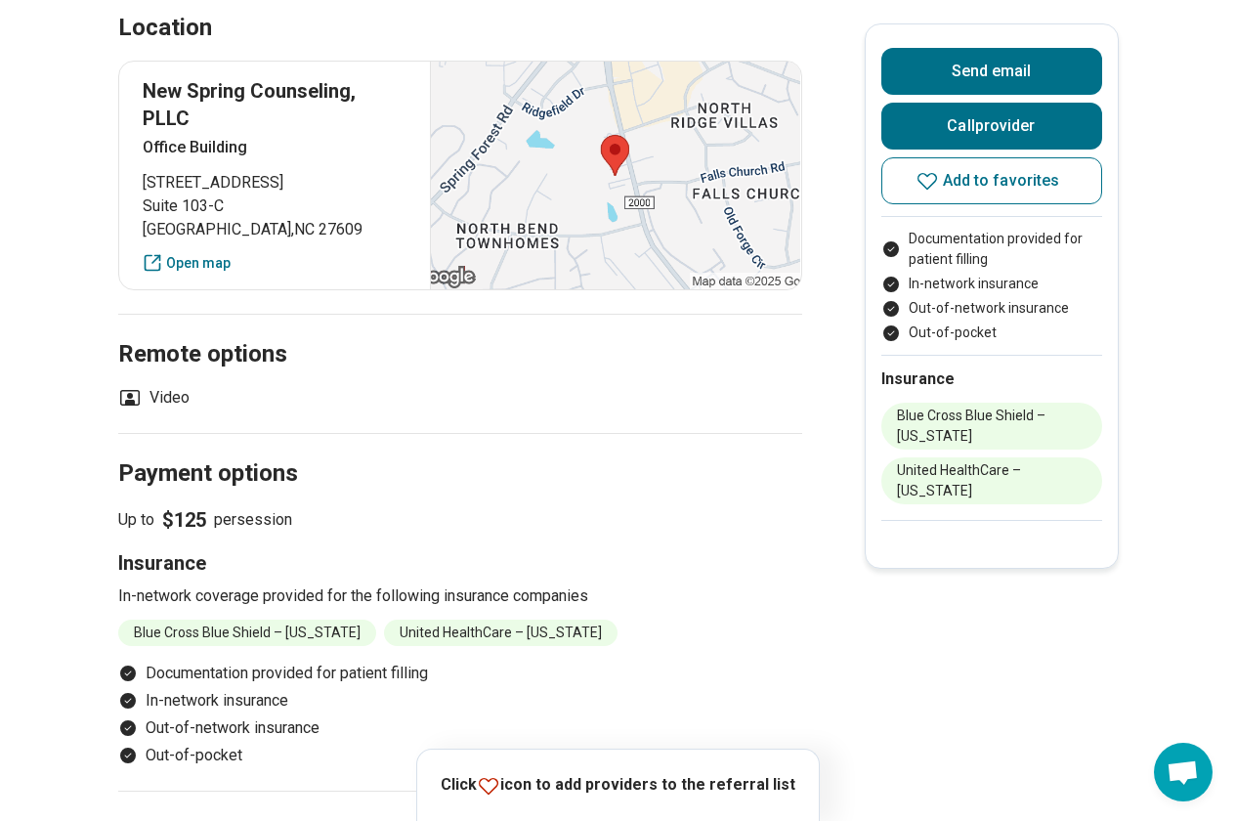
scroll to position [391, 0]
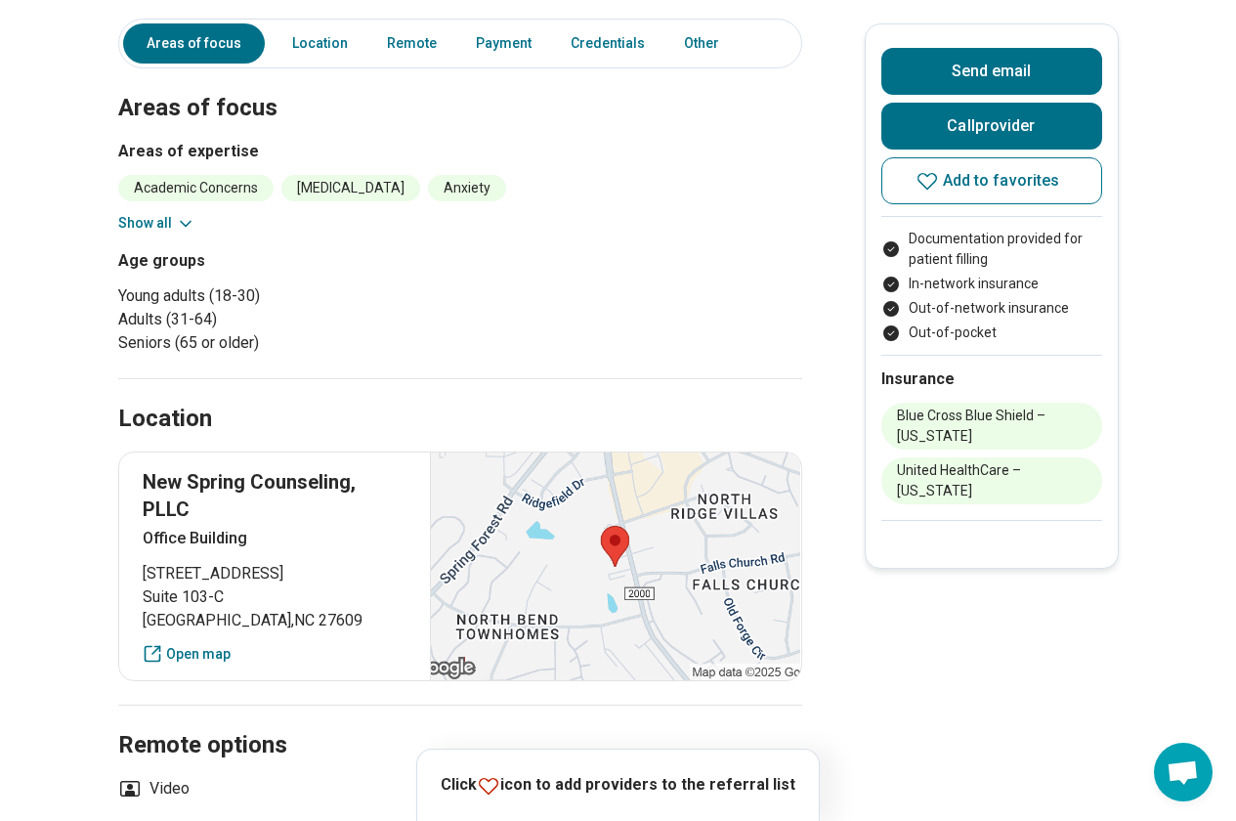
click at [174, 233] on button "Show all" at bounding box center [156, 223] width 77 height 21
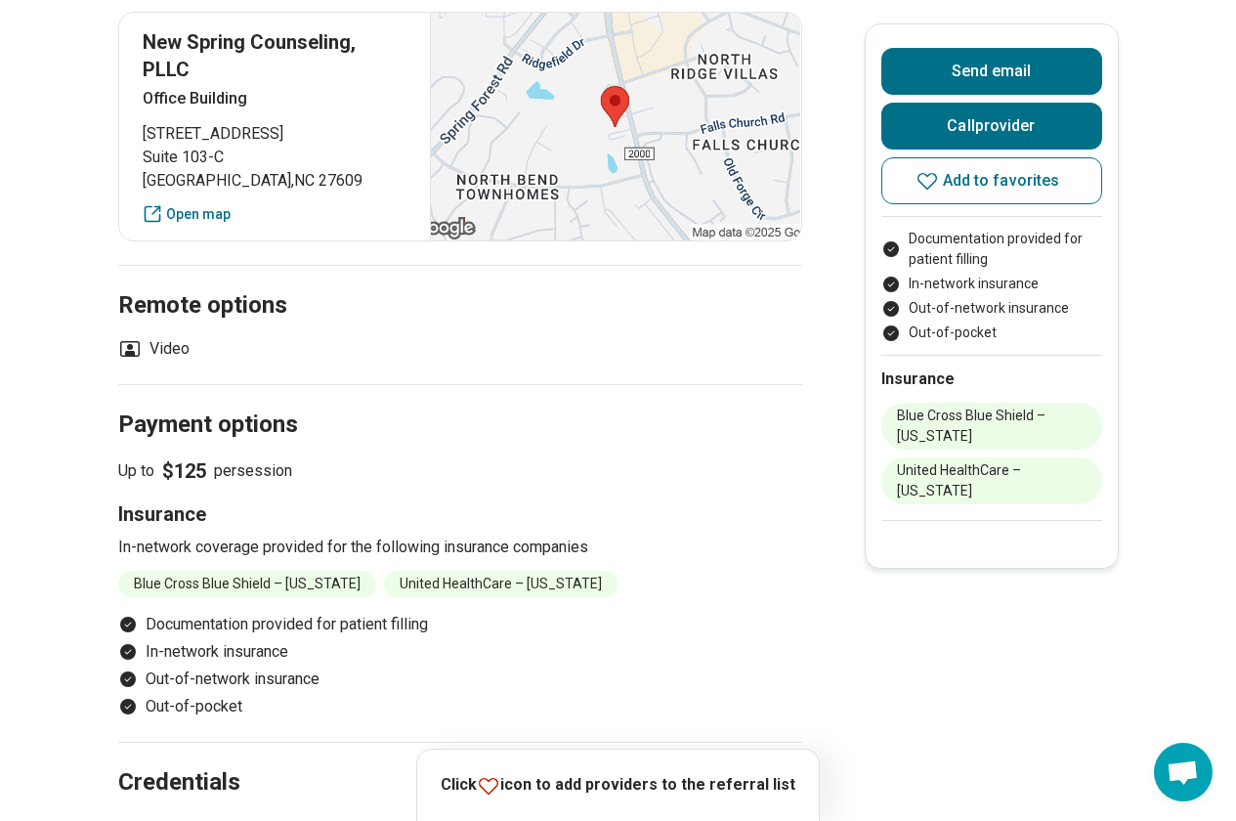
scroll to position [1563, 0]
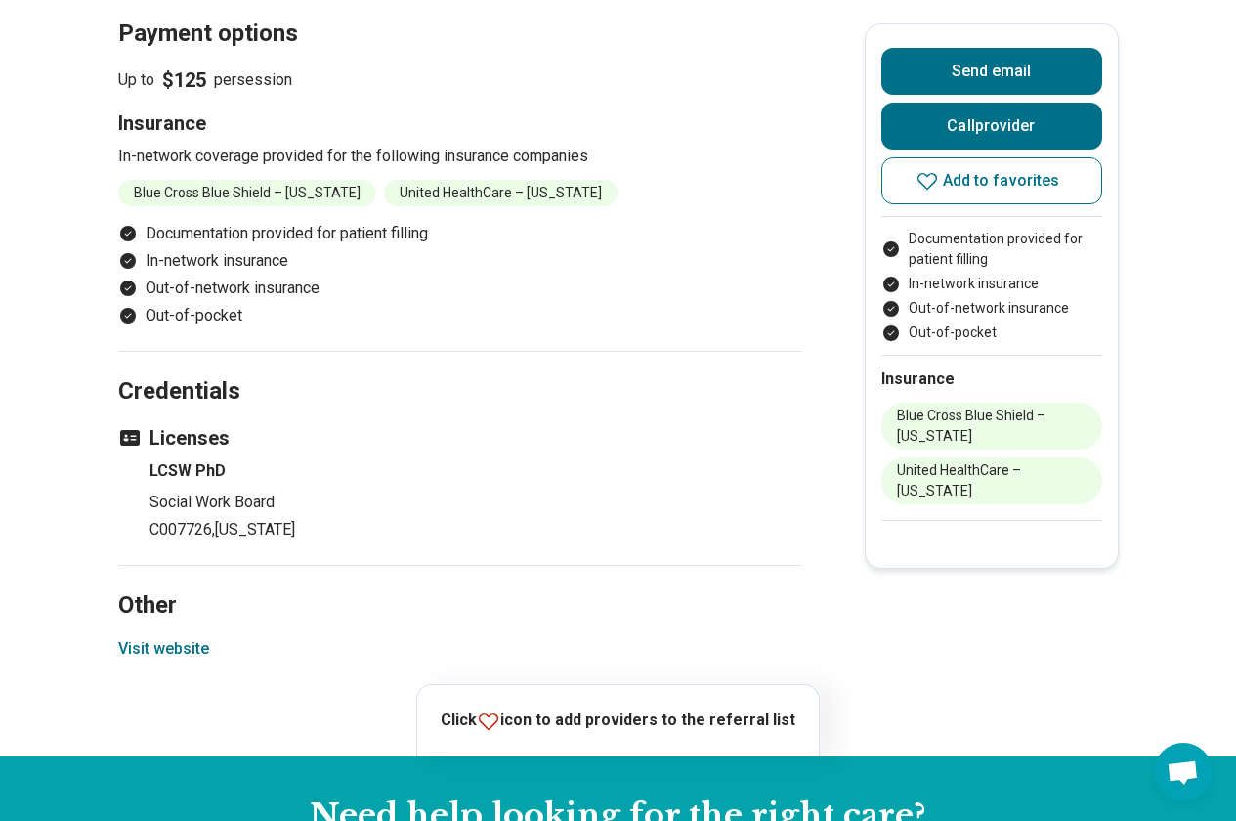
click at [202, 660] on button "Visit website" at bounding box center [163, 648] width 91 height 23
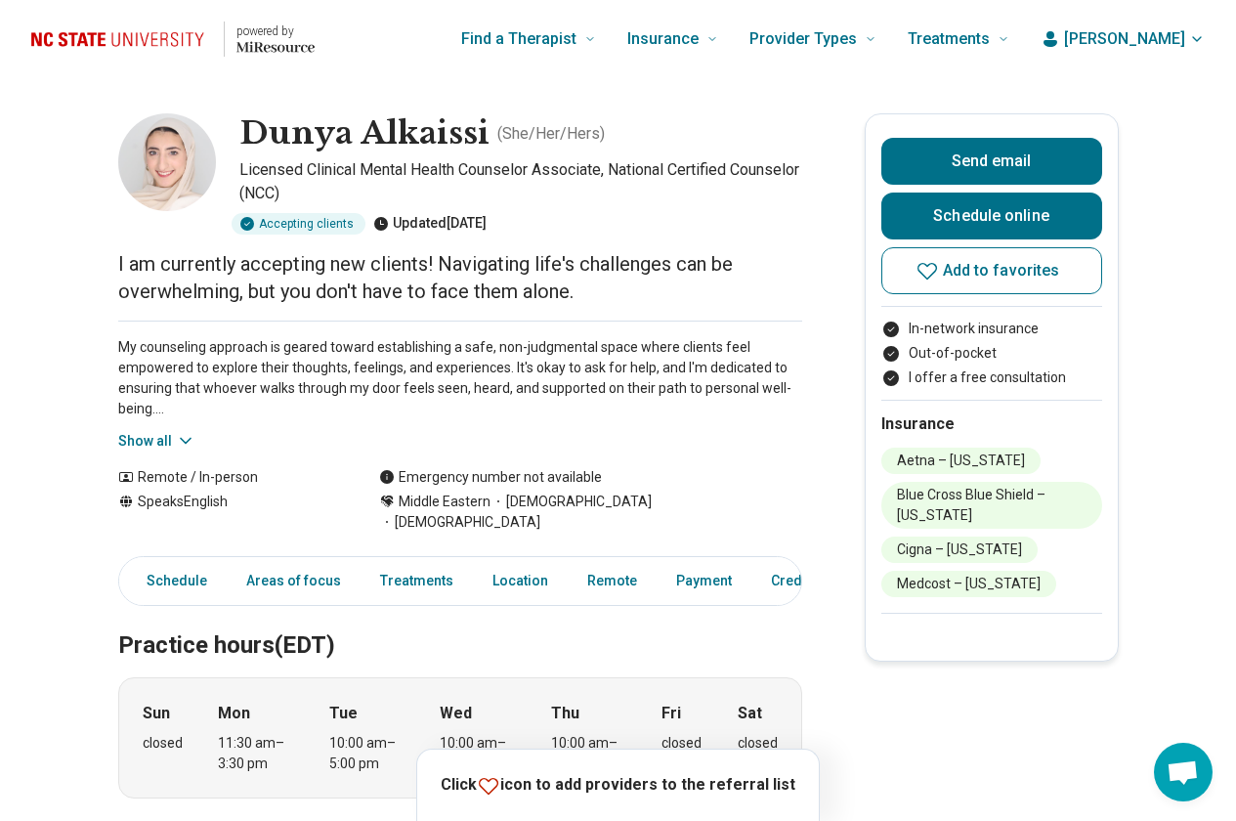
click at [147, 442] on button "Show all" at bounding box center [156, 441] width 77 height 21
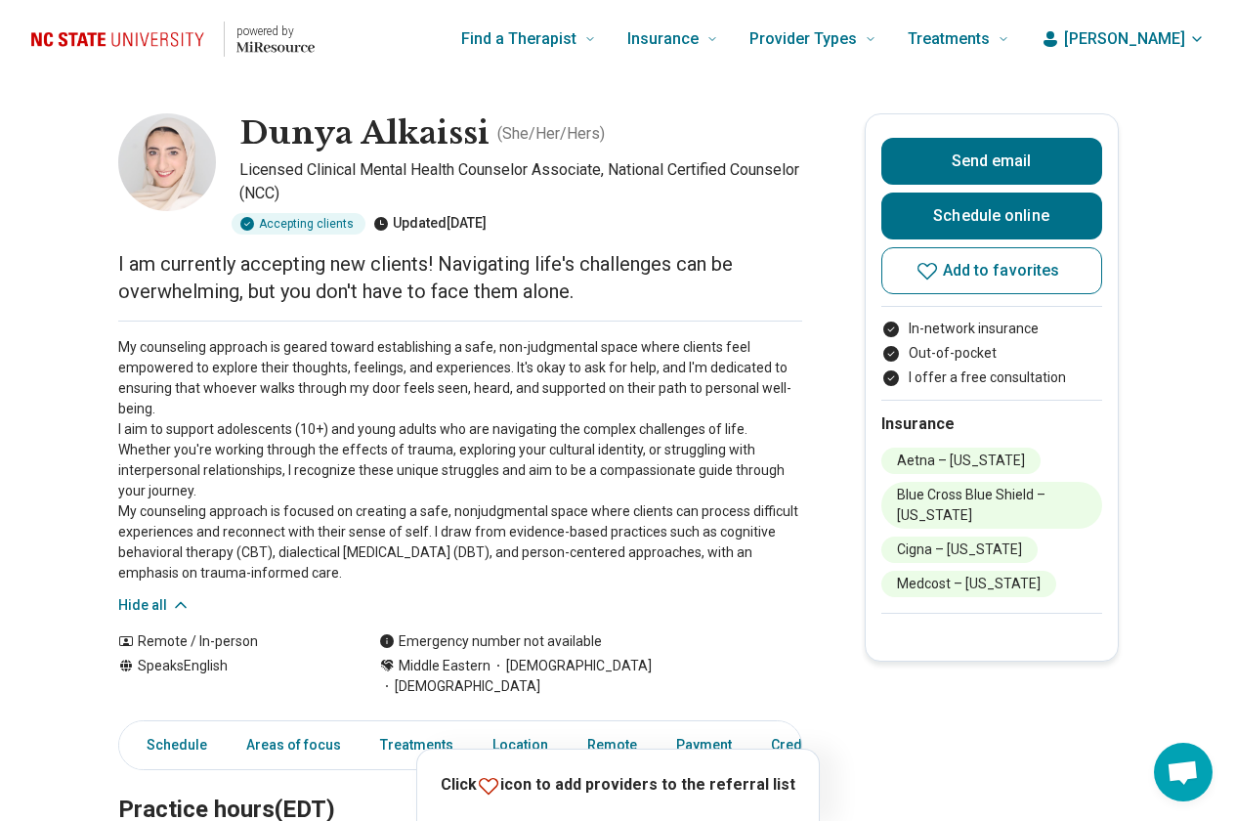
scroll to position [488, 0]
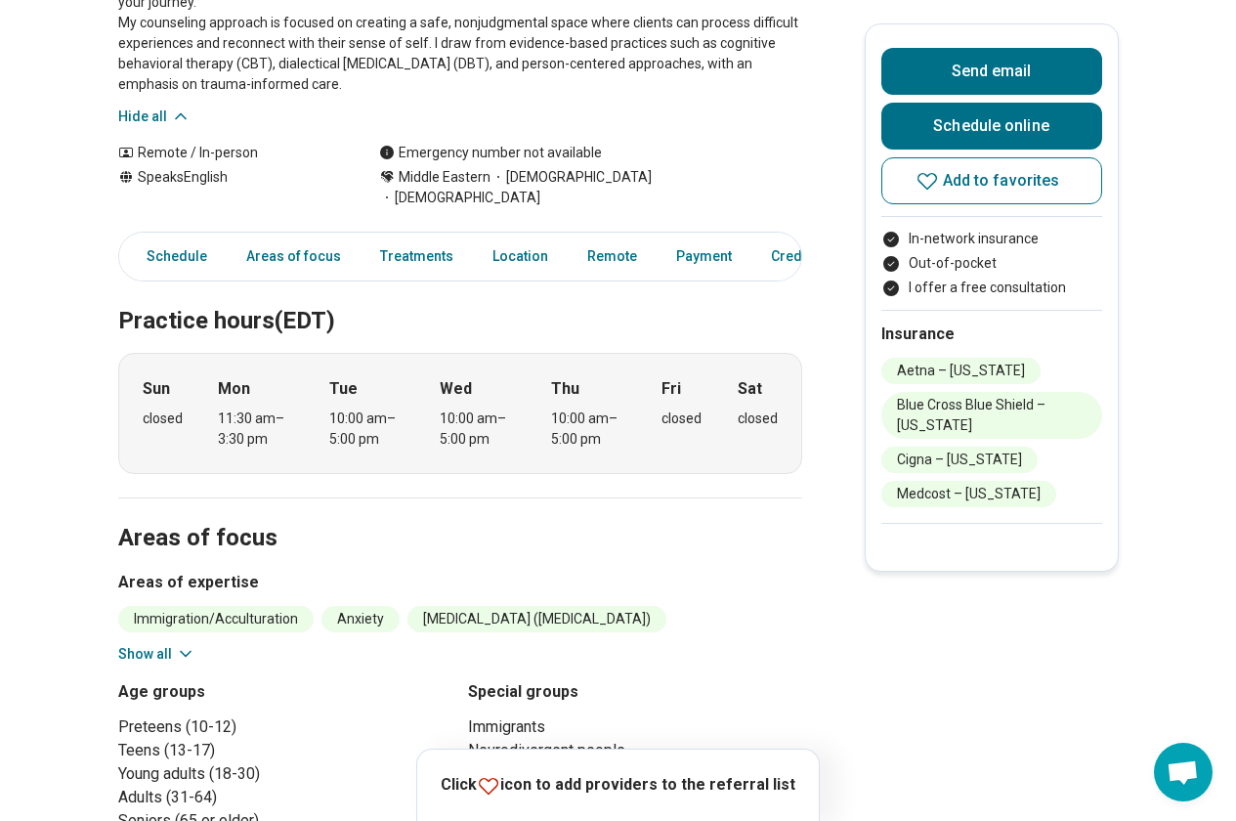
click at [171, 644] on button "Show all" at bounding box center [156, 654] width 77 height 21
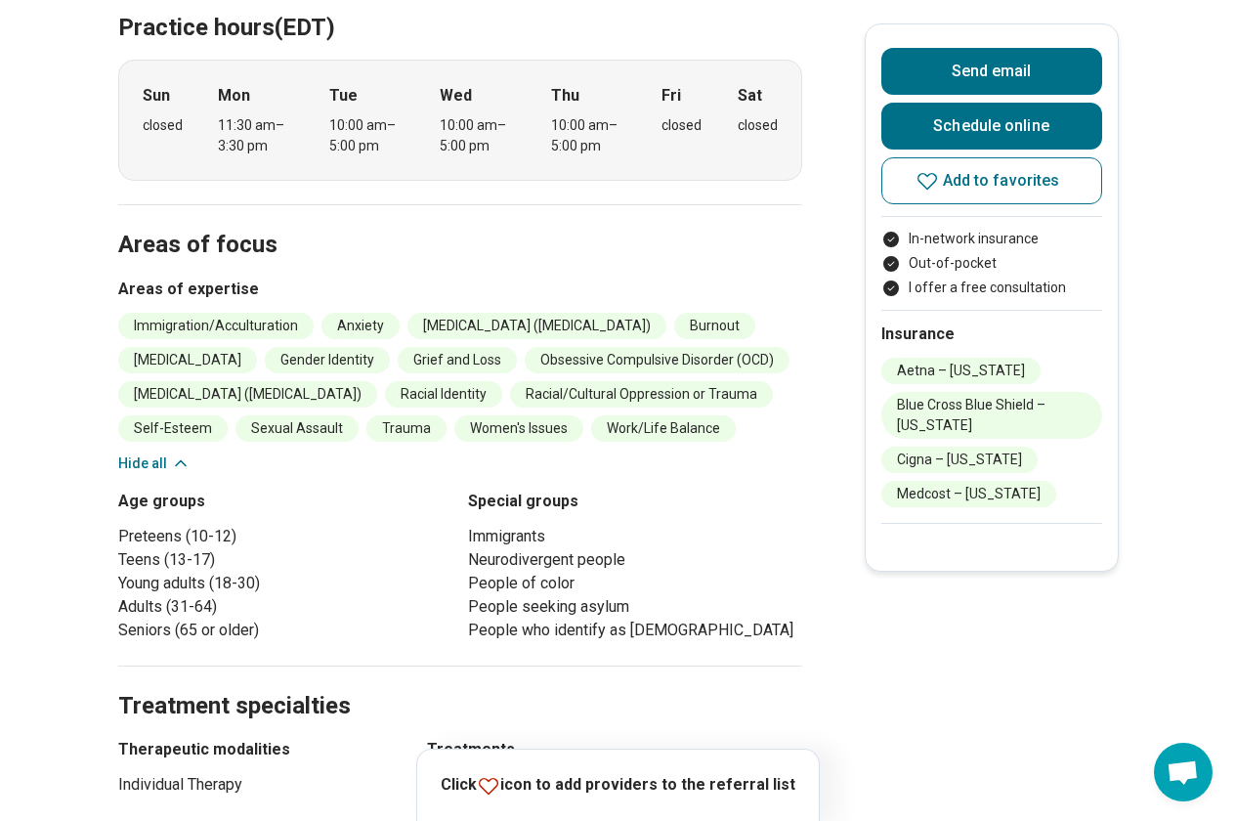
scroll to position [1075, 0]
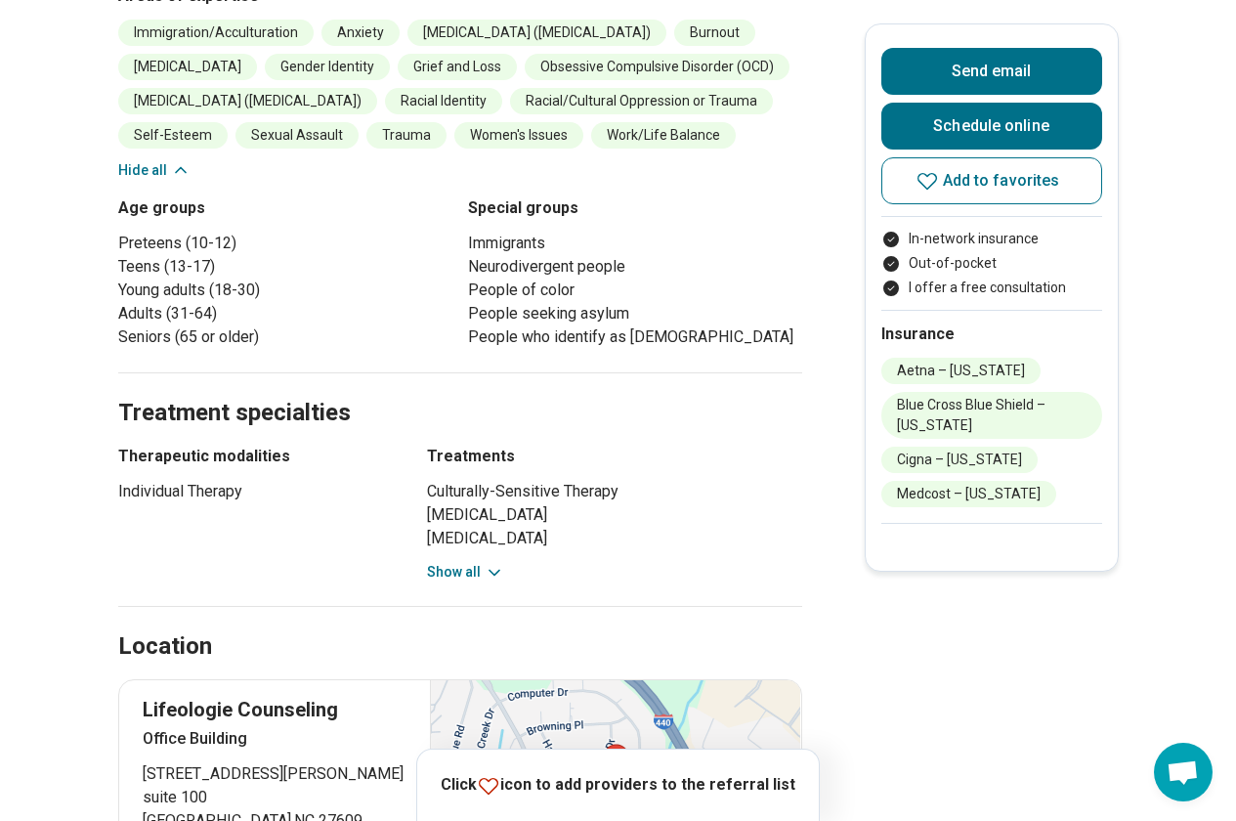
click at [485, 562] on button "Show all" at bounding box center [465, 572] width 77 height 21
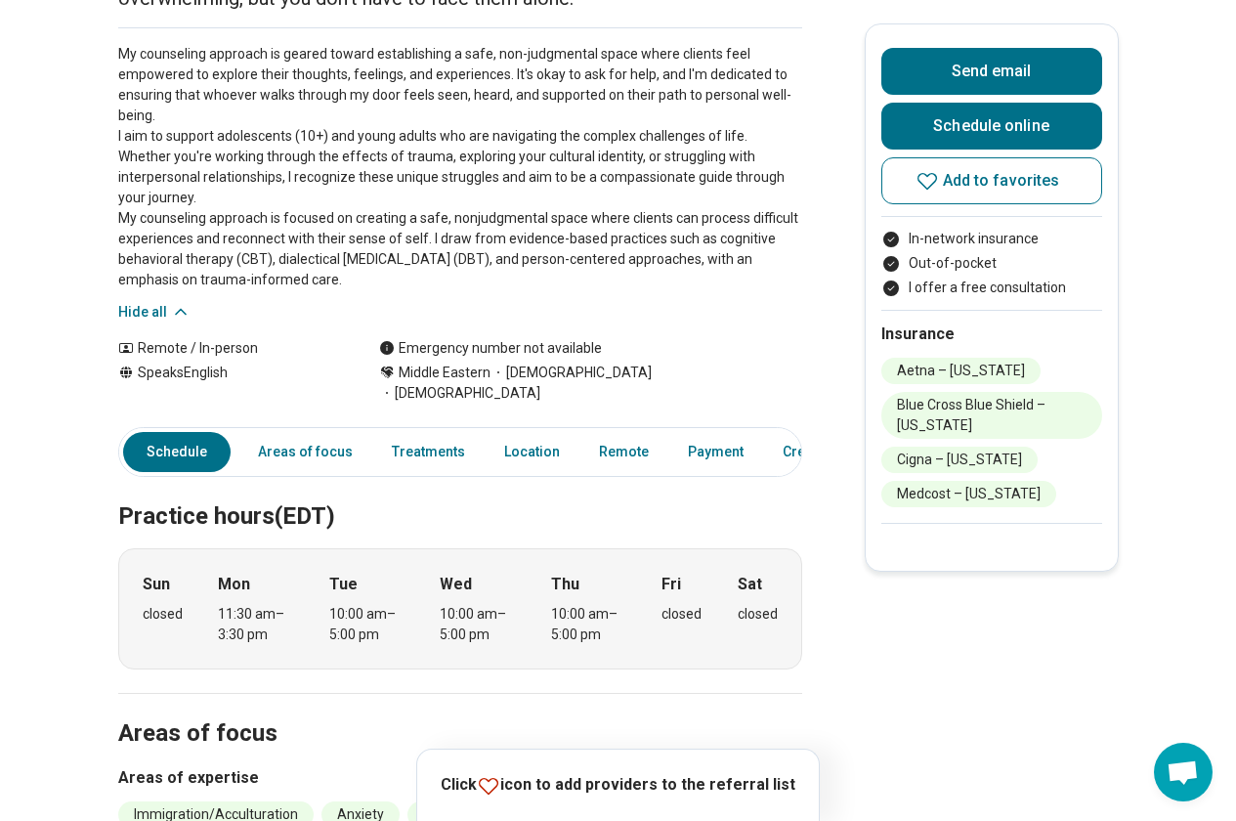
scroll to position [0, 0]
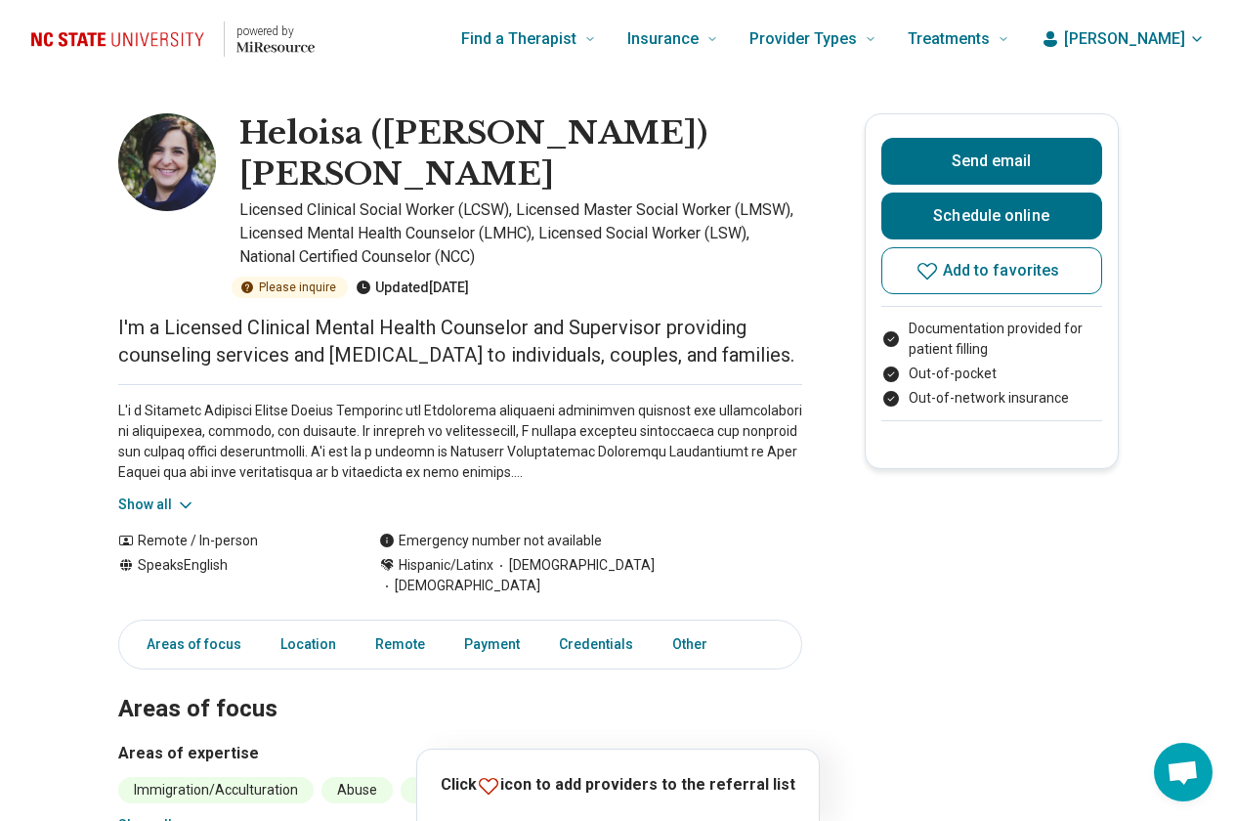
click at [158, 502] on button "Show all" at bounding box center [156, 504] width 77 height 21
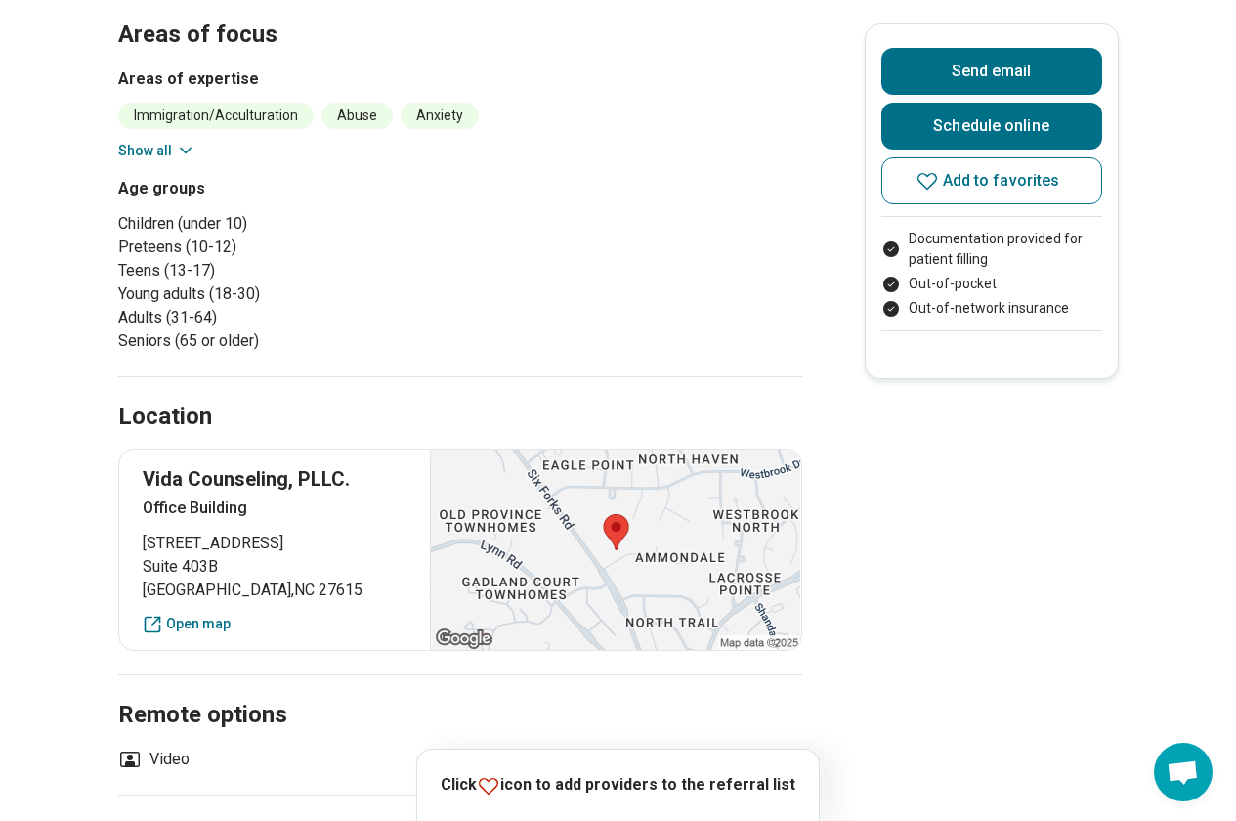
scroll to position [1368, 0]
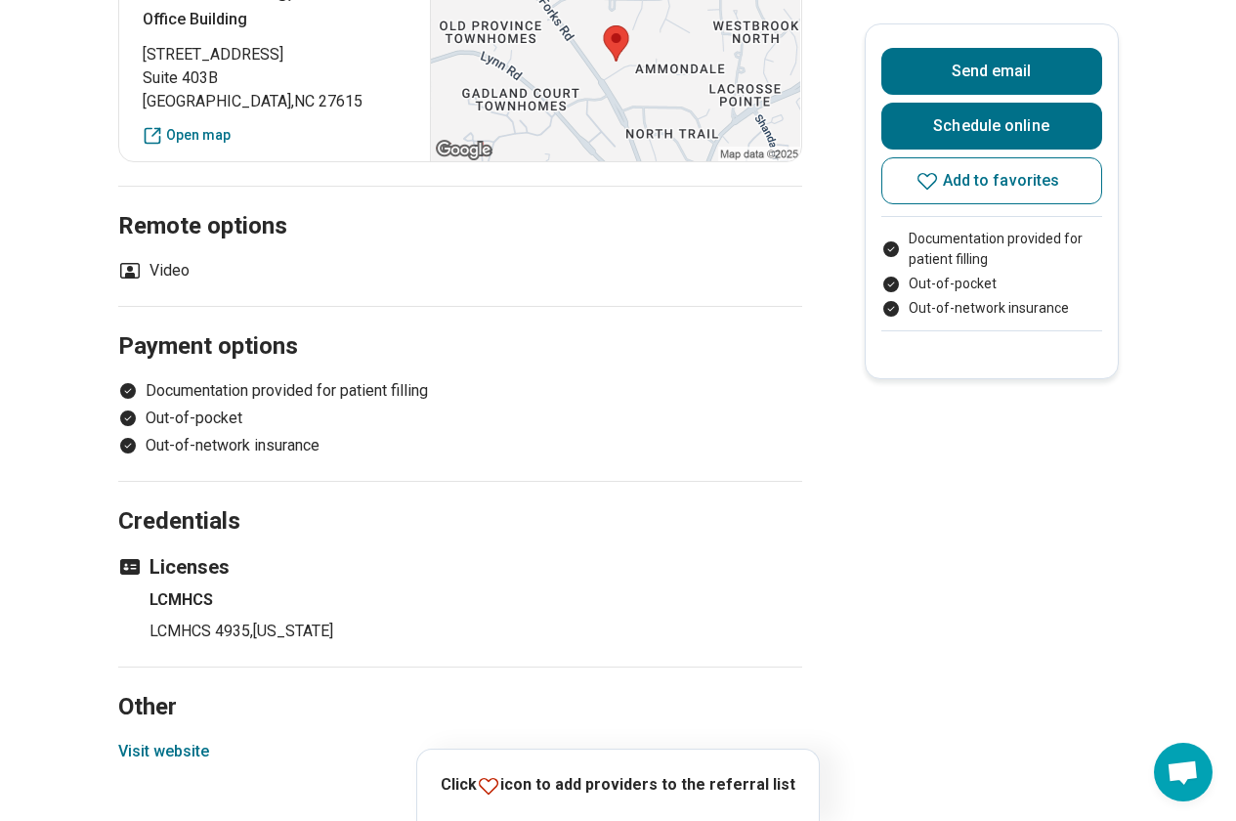
click at [185, 739] on button "Visit website" at bounding box center [163, 750] width 91 height 23
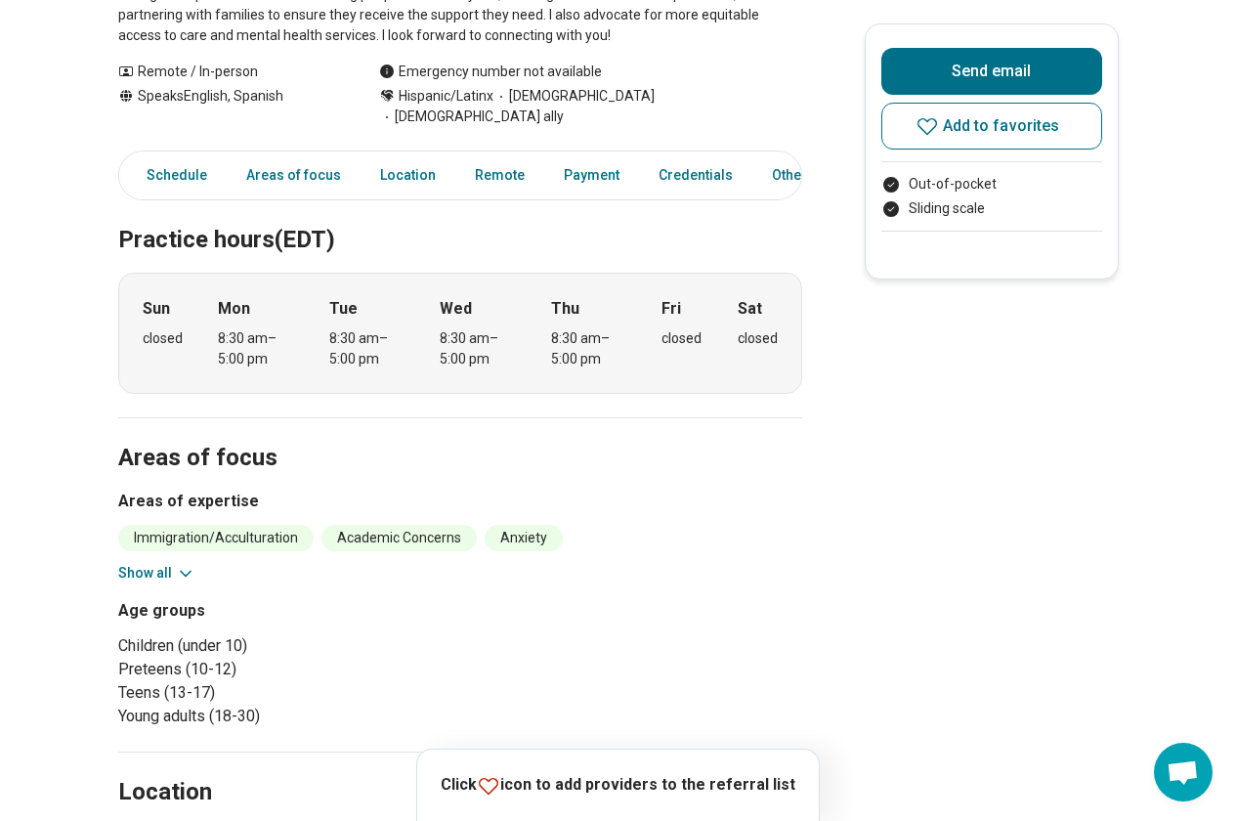
scroll to position [684, 0]
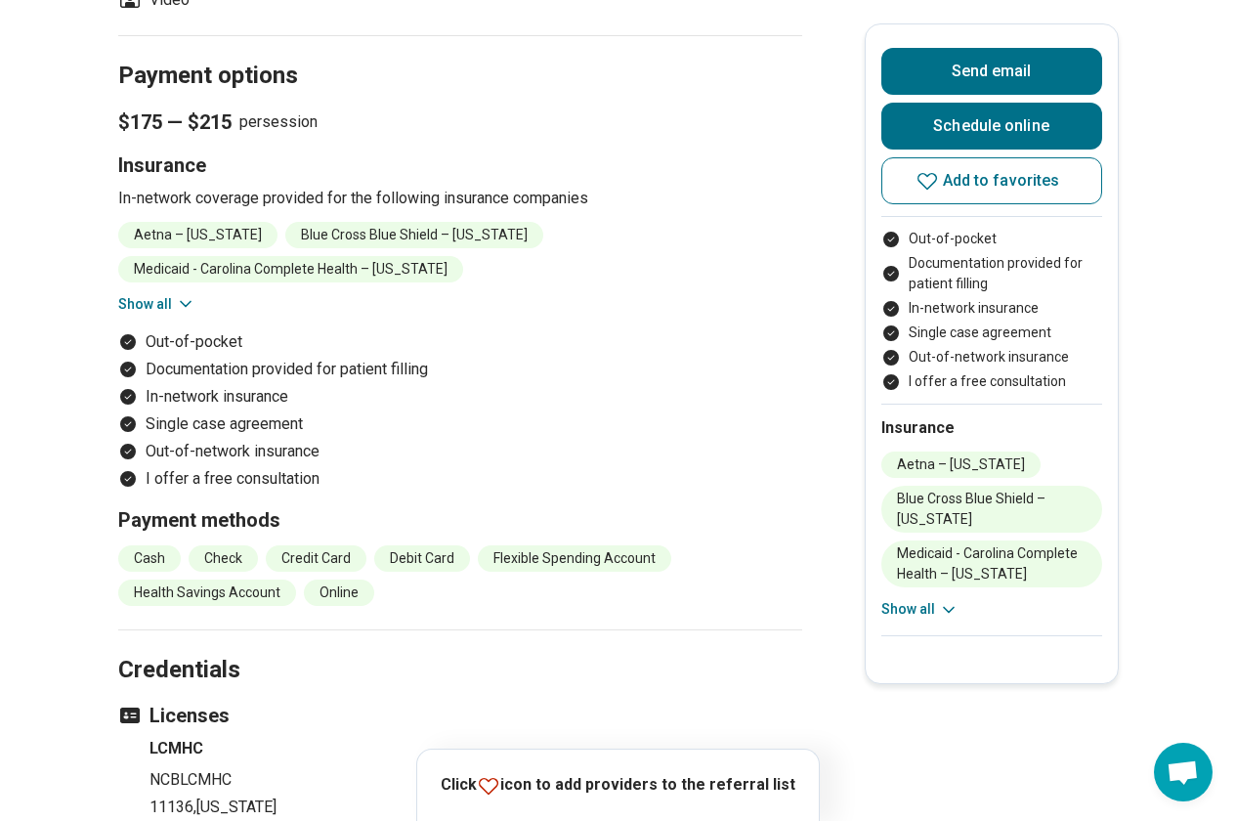
scroll to position [2149, 0]
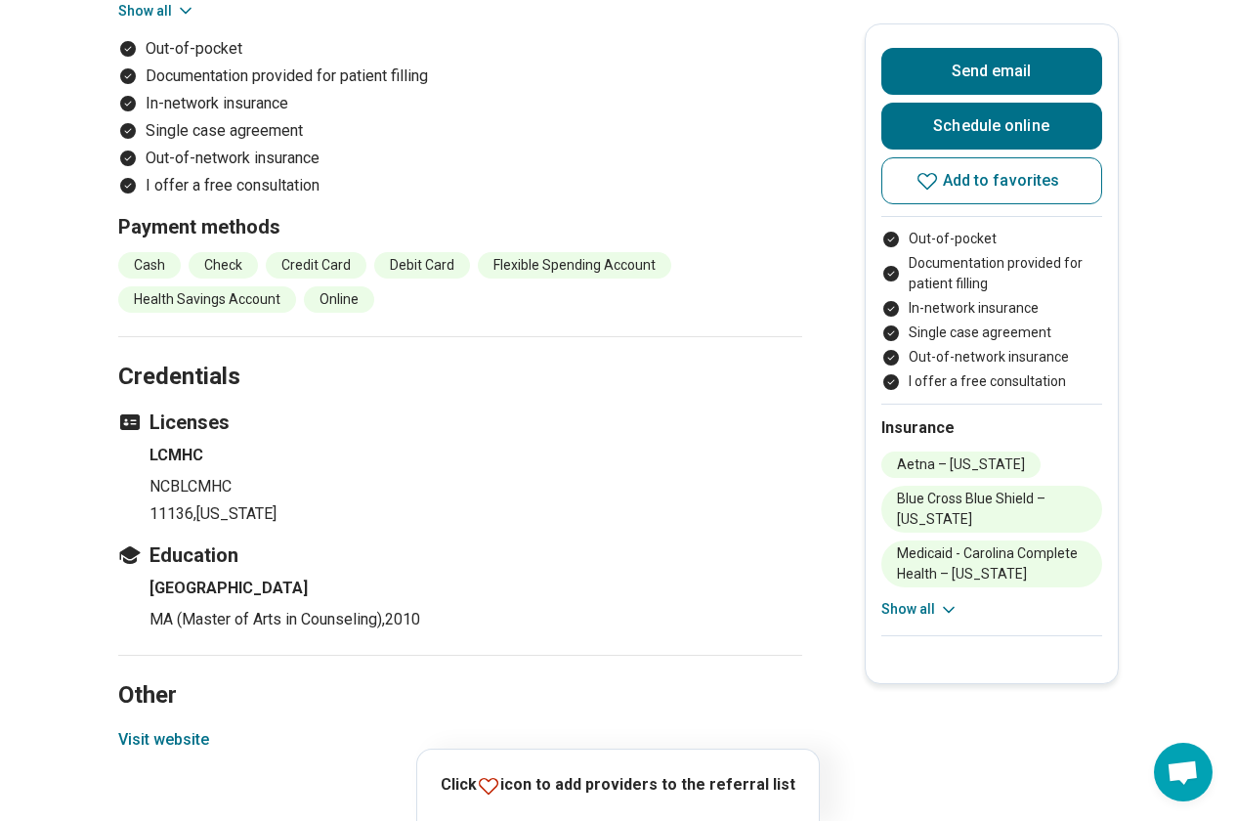
click at [156, 746] on button "Visit website" at bounding box center [163, 739] width 91 height 23
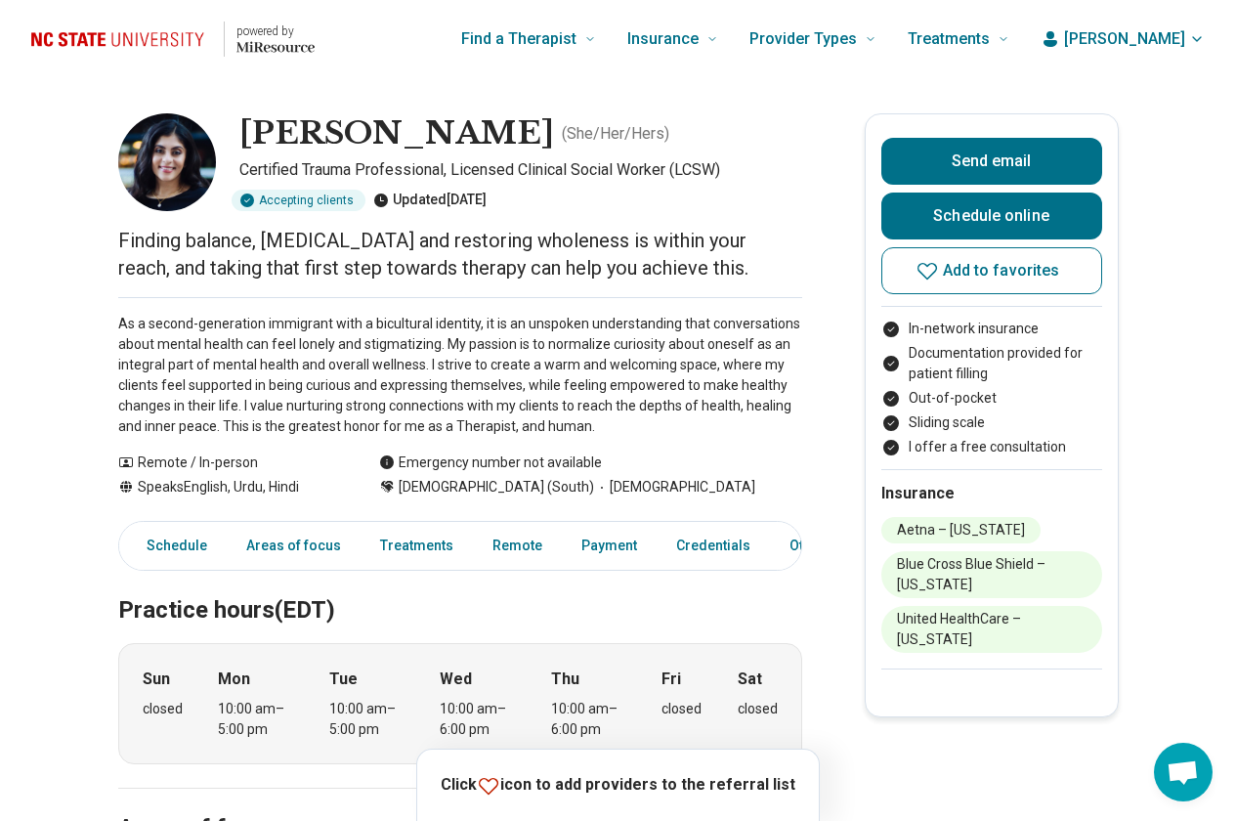
scroll to position [293, 0]
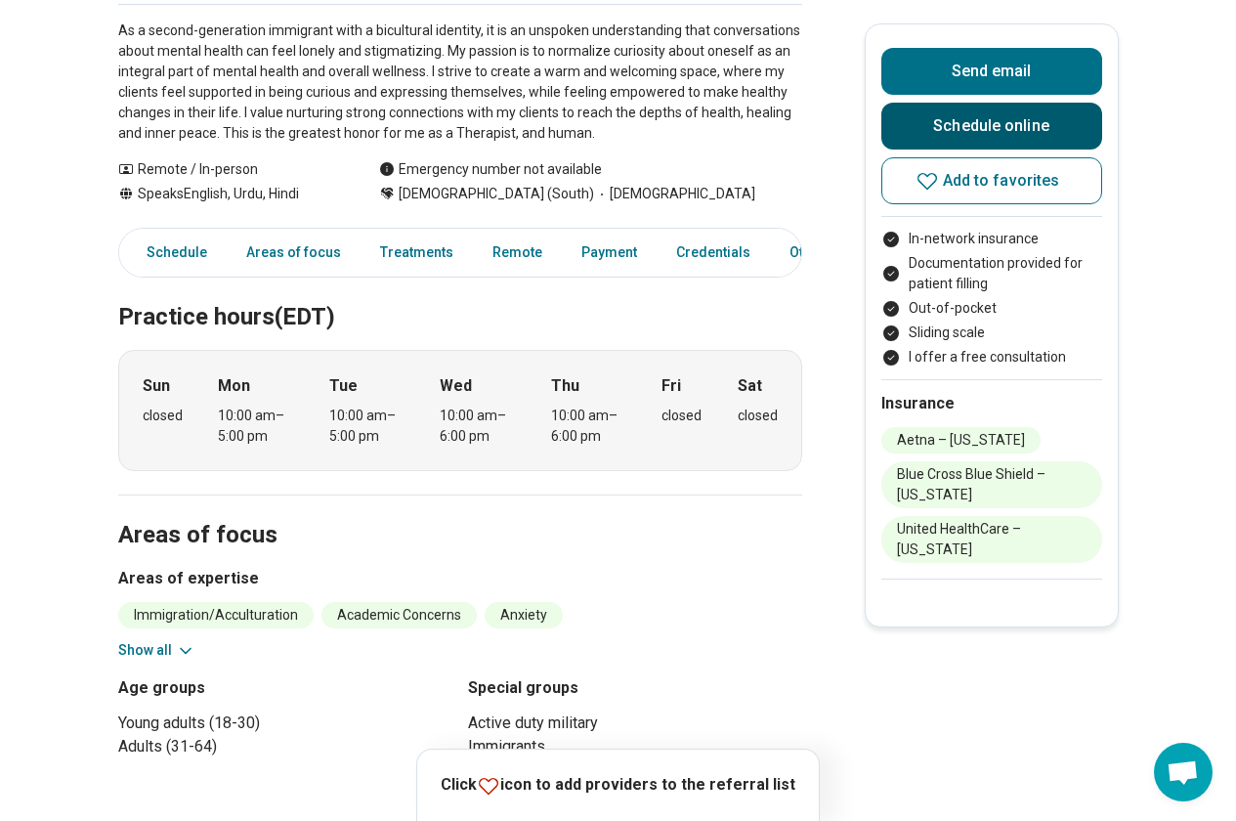
click at [925, 116] on link "Schedule online" at bounding box center [991, 126] width 221 height 47
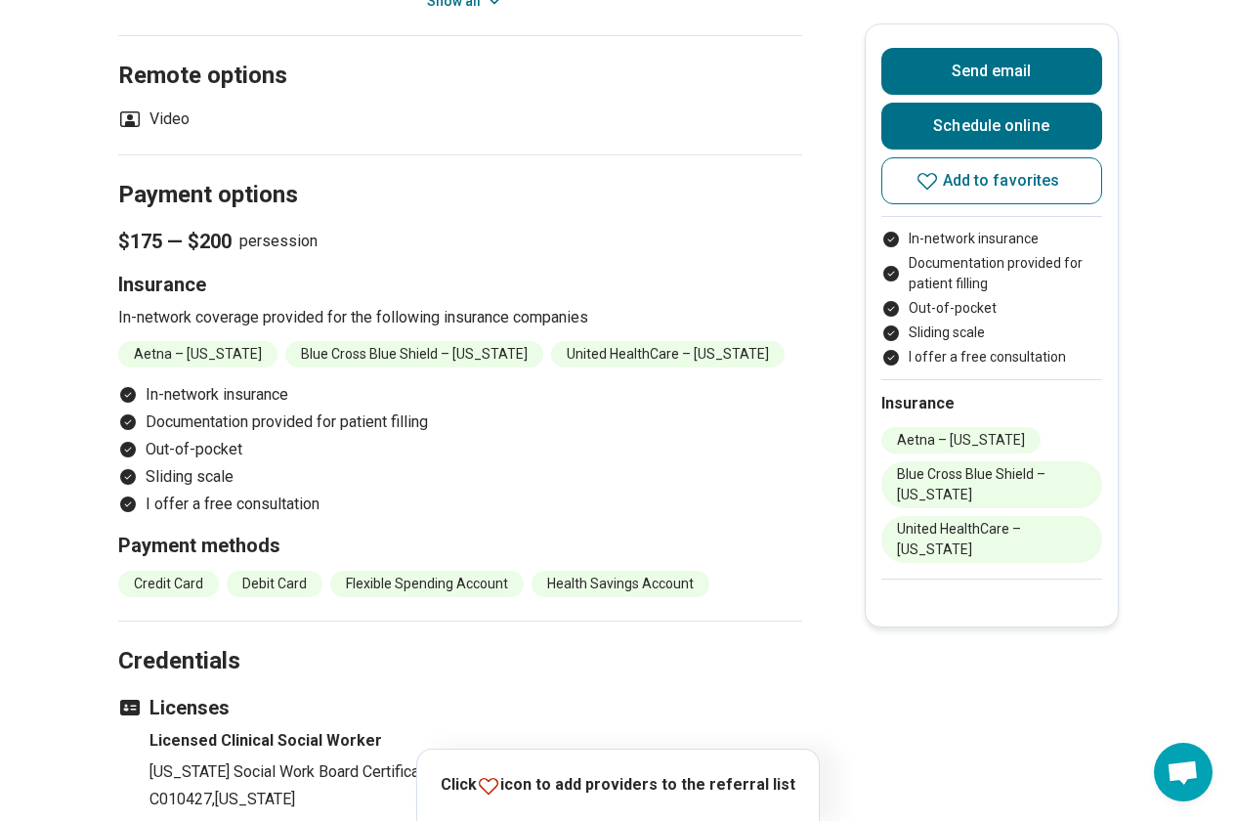
scroll to position [2051, 0]
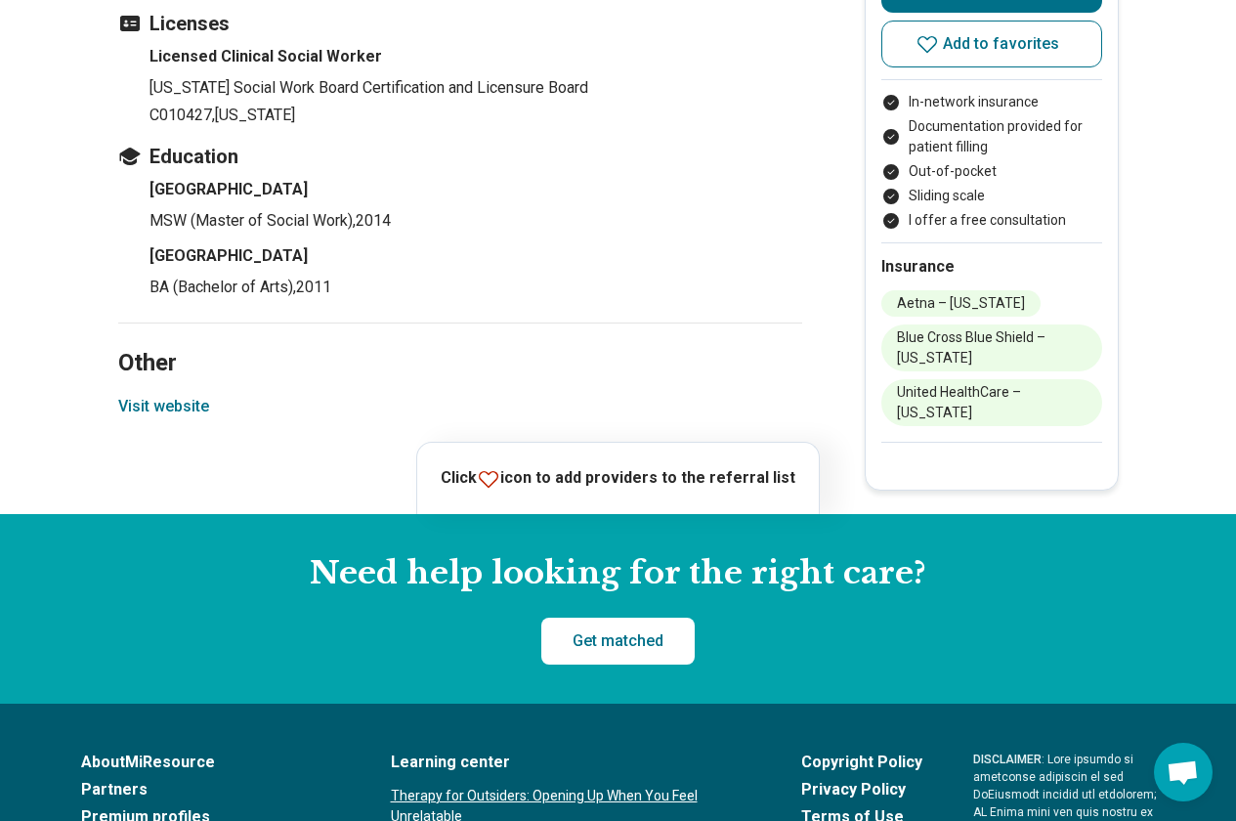
click at [160, 418] on button "Visit website" at bounding box center [163, 406] width 91 height 23
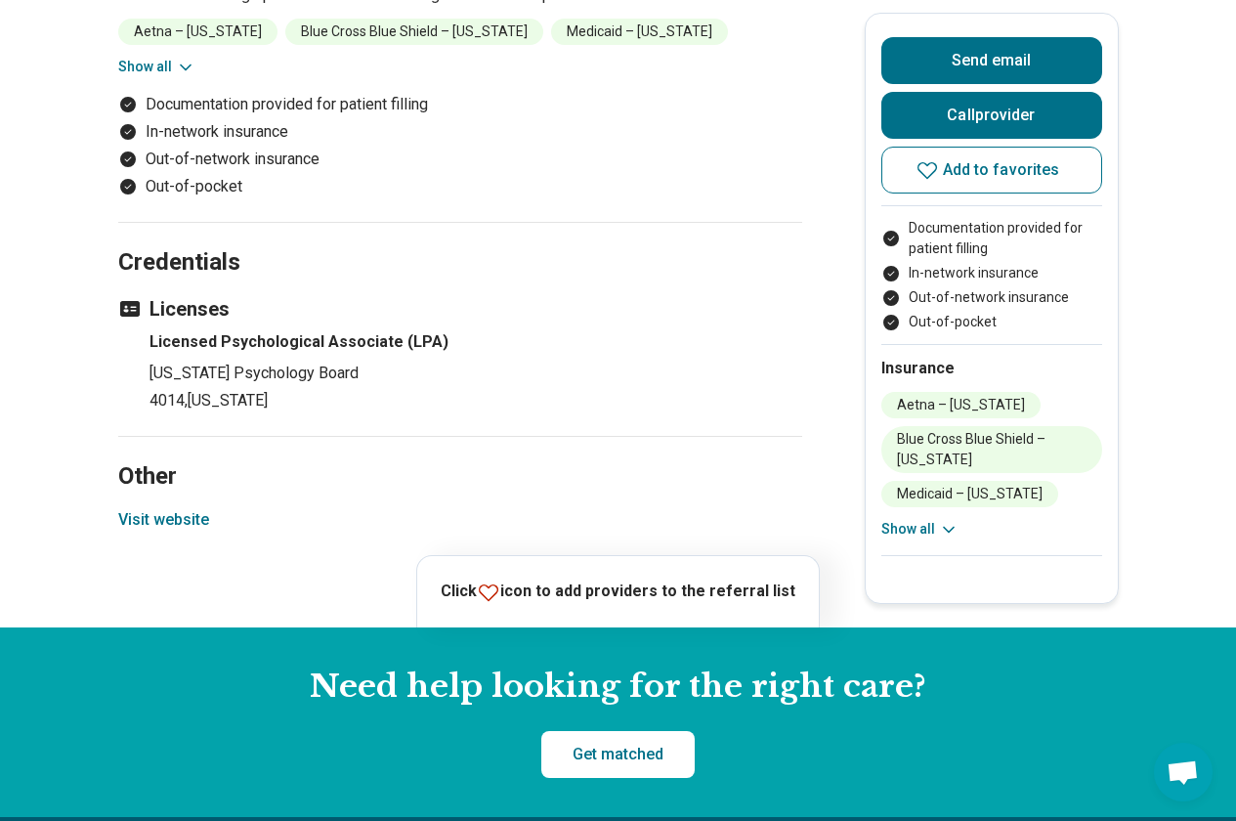
scroll to position [2149, 0]
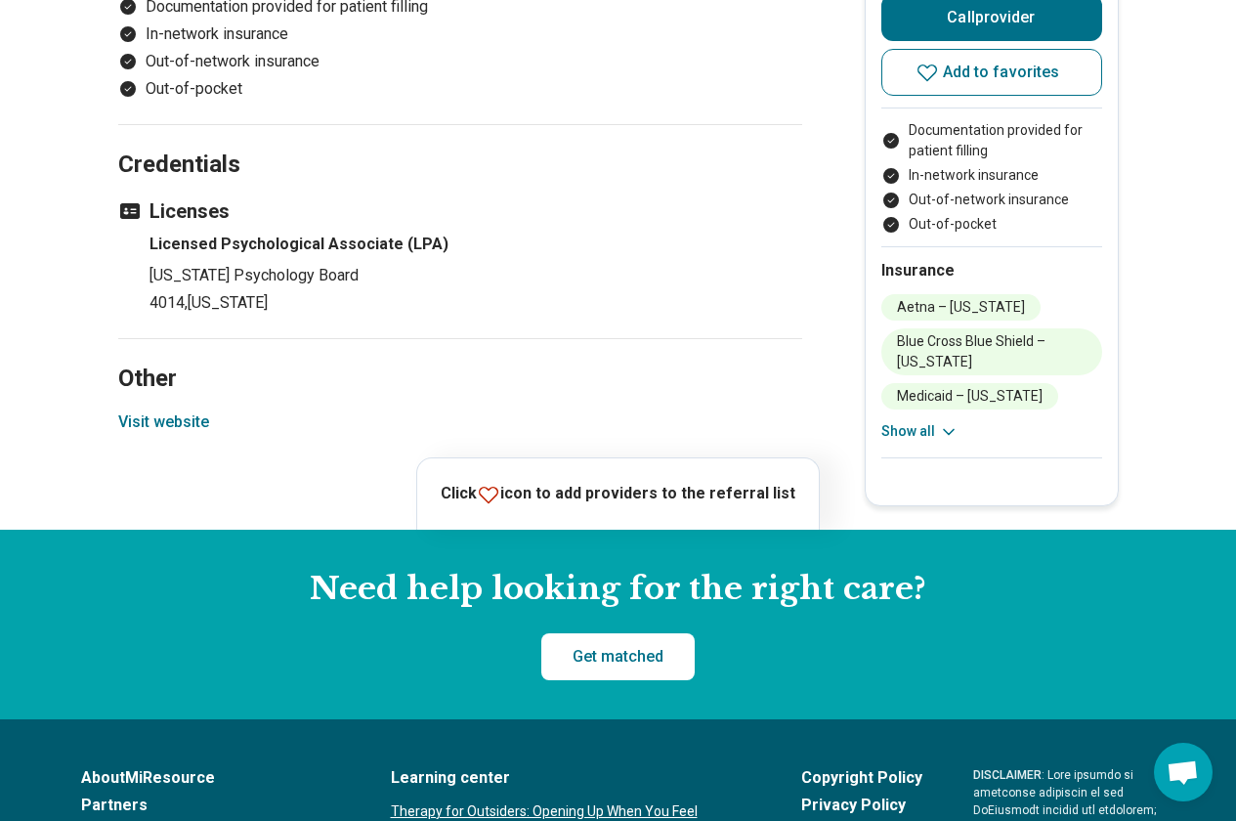
click at [156, 410] on button "Visit website" at bounding box center [163, 421] width 91 height 23
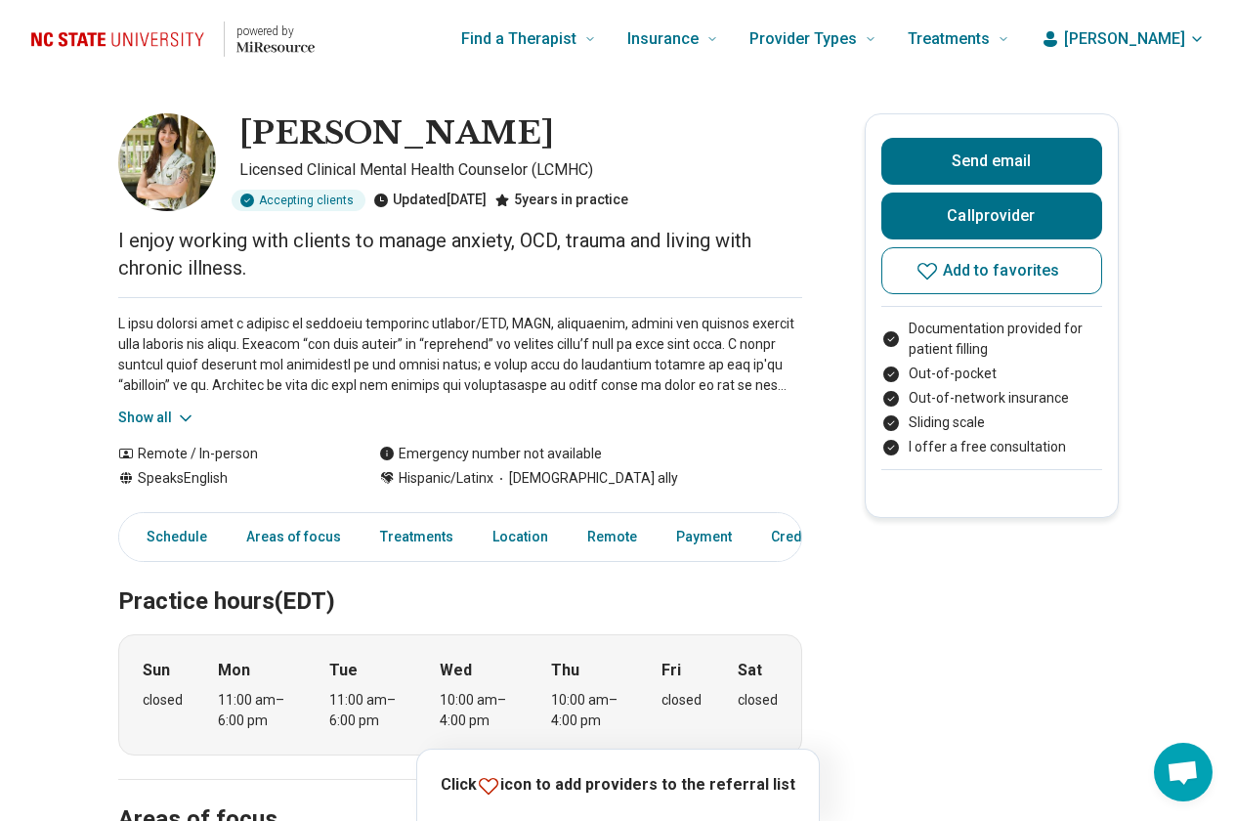
click at [149, 418] on button "Show all" at bounding box center [156, 417] width 77 height 21
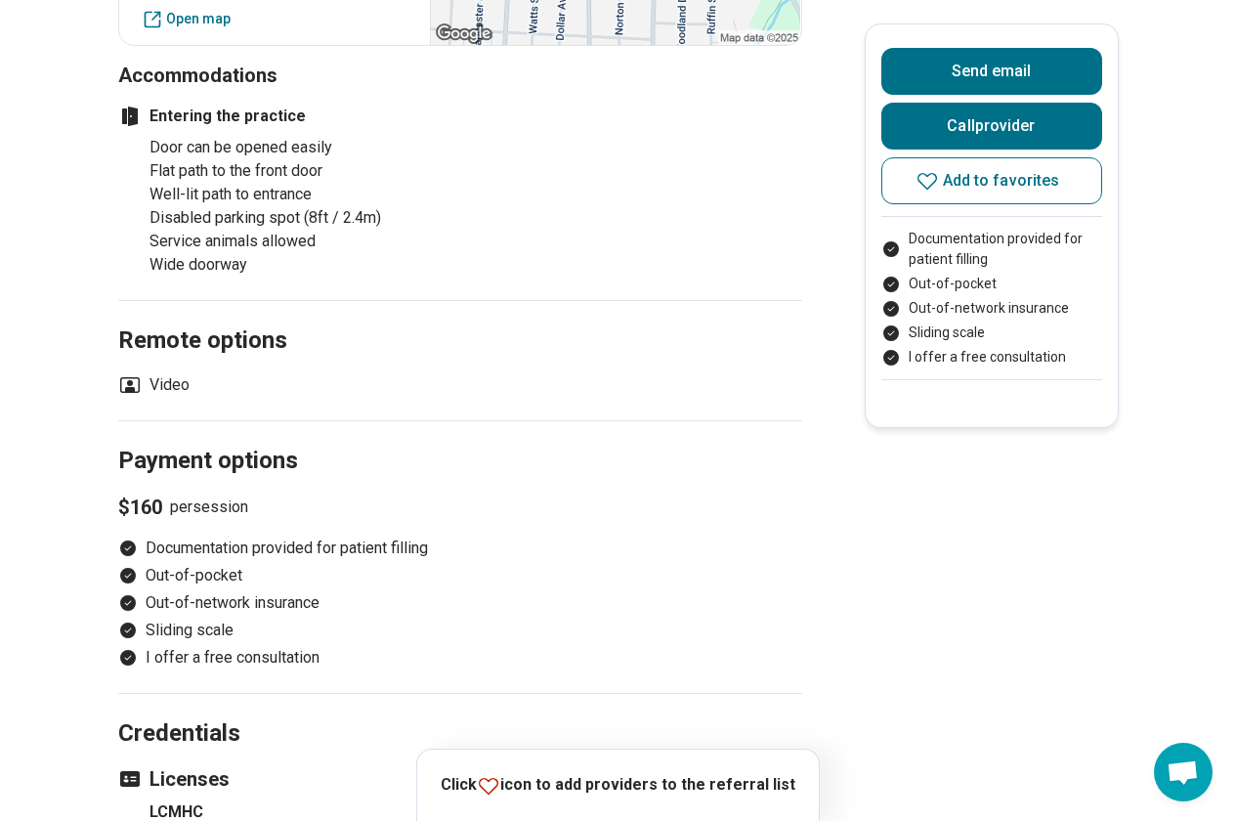
scroll to position [2442, 0]
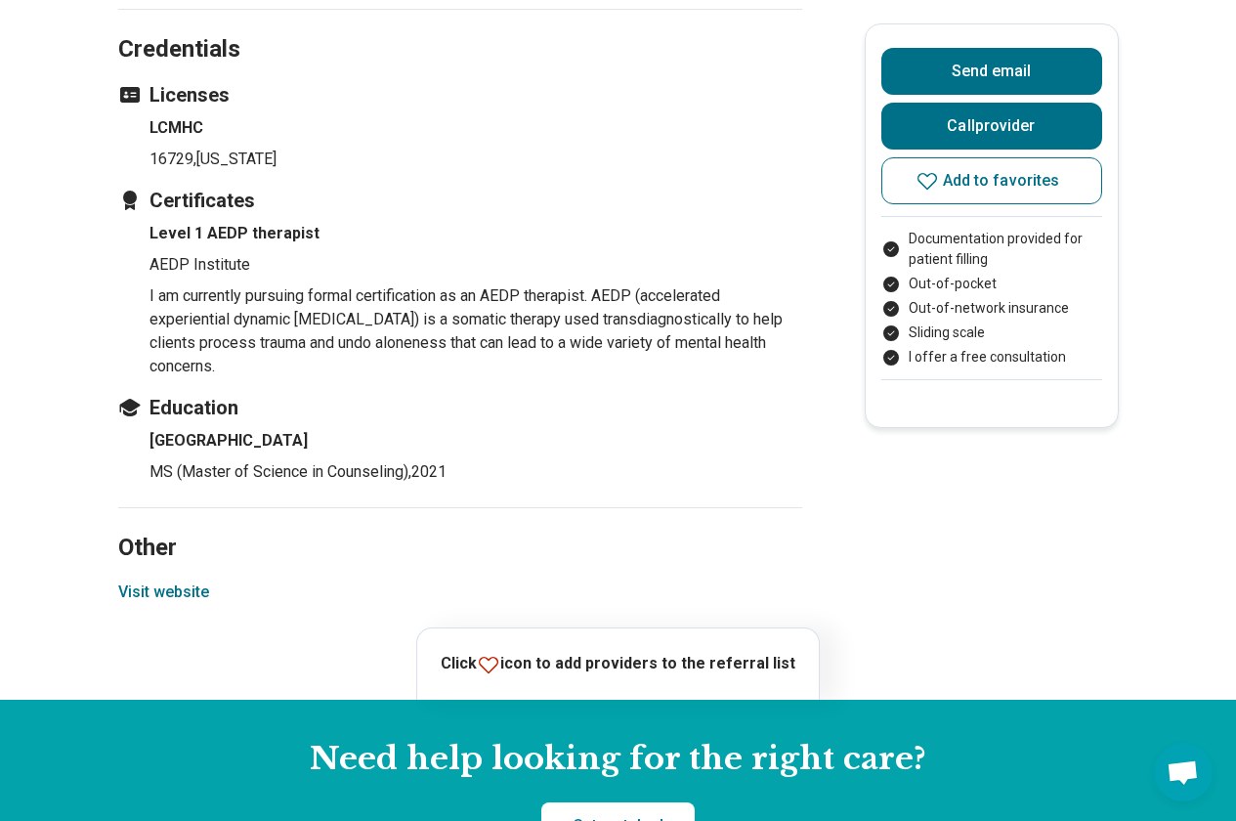
click at [166, 576] on section "Other Visit website" at bounding box center [460, 567] width 684 height 120
click at [165, 593] on button "Visit website" at bounding box center [163, 591] width 91 height 23
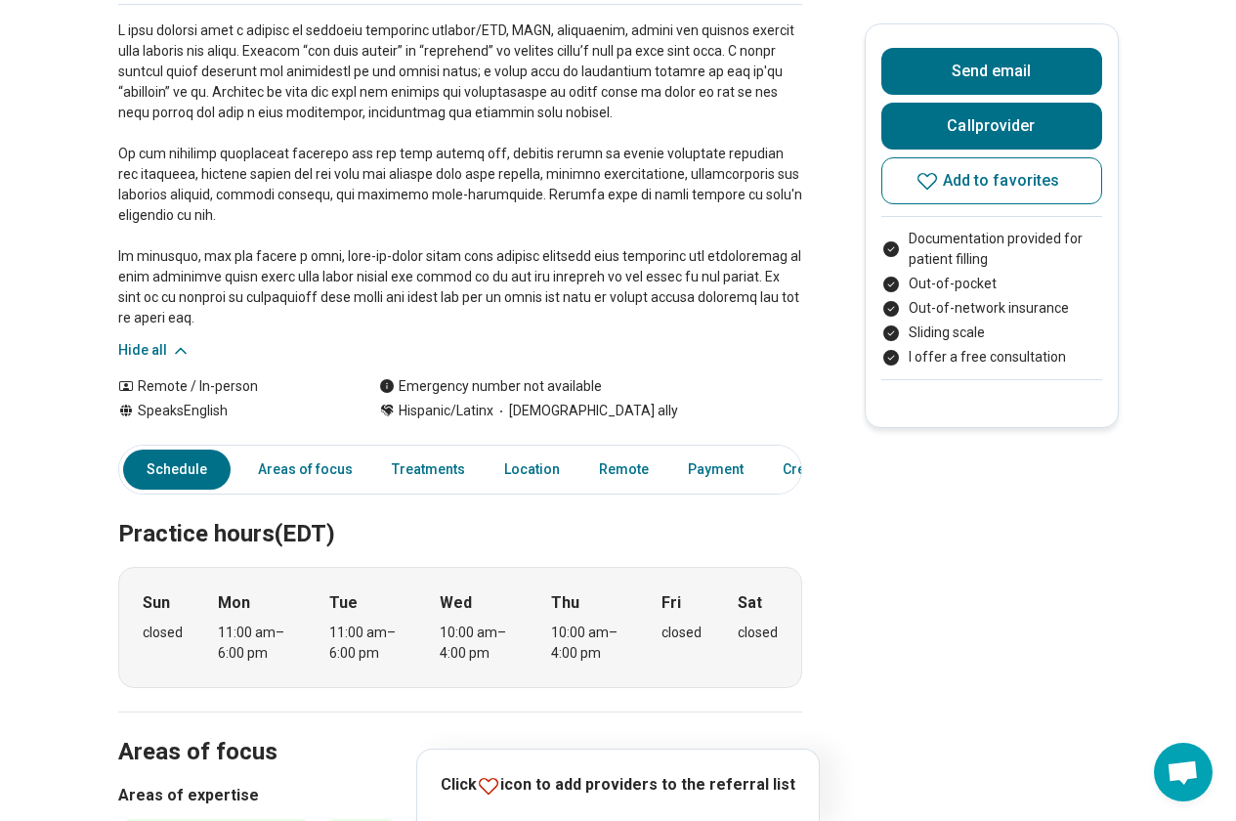
scroll to position [0, 0]
